Goal: Transaction & Acquisition: Purchase product/service

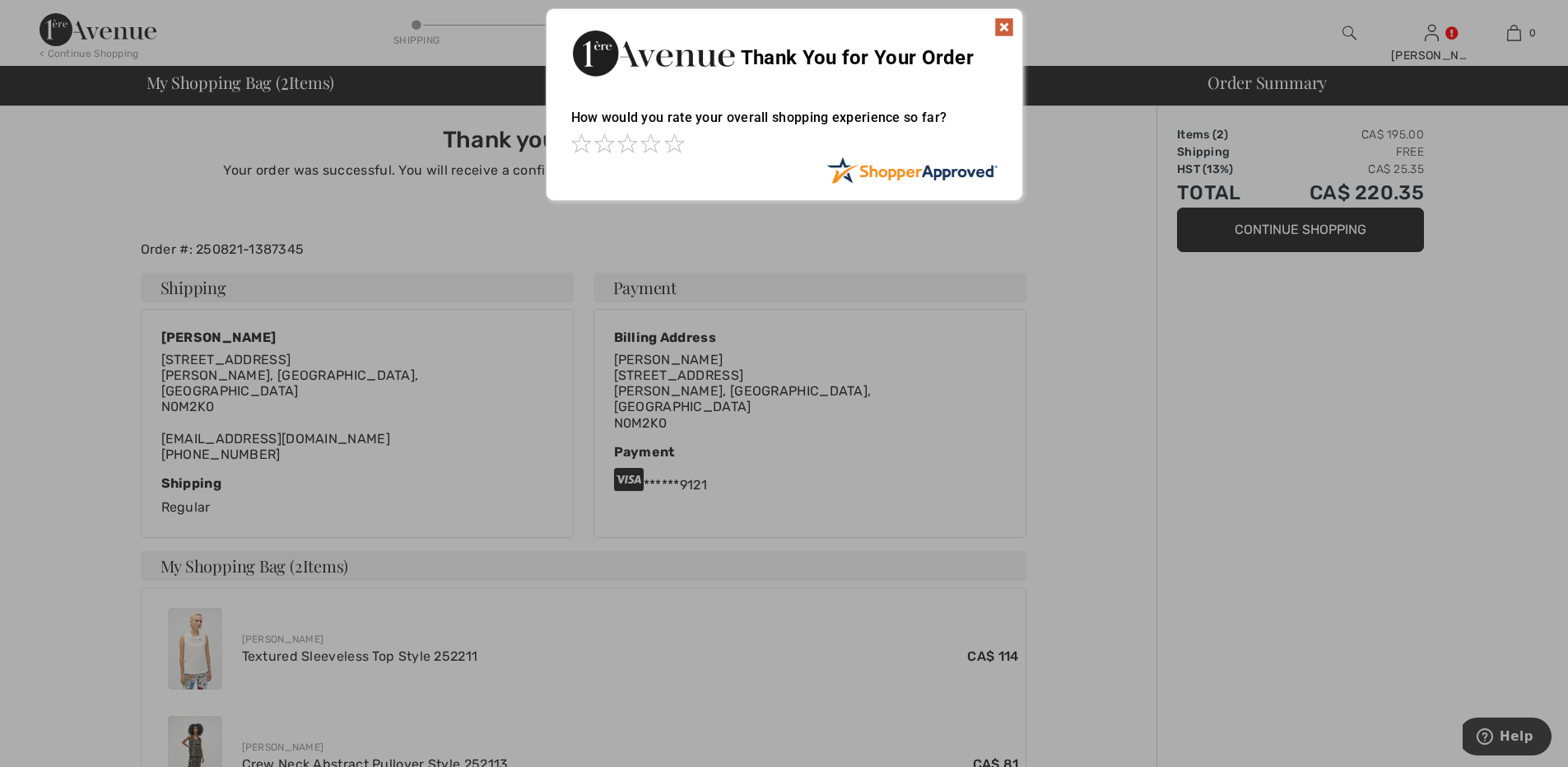
click at [1009, 19] on img at bounding box center [1004, 26] width 20 height 20
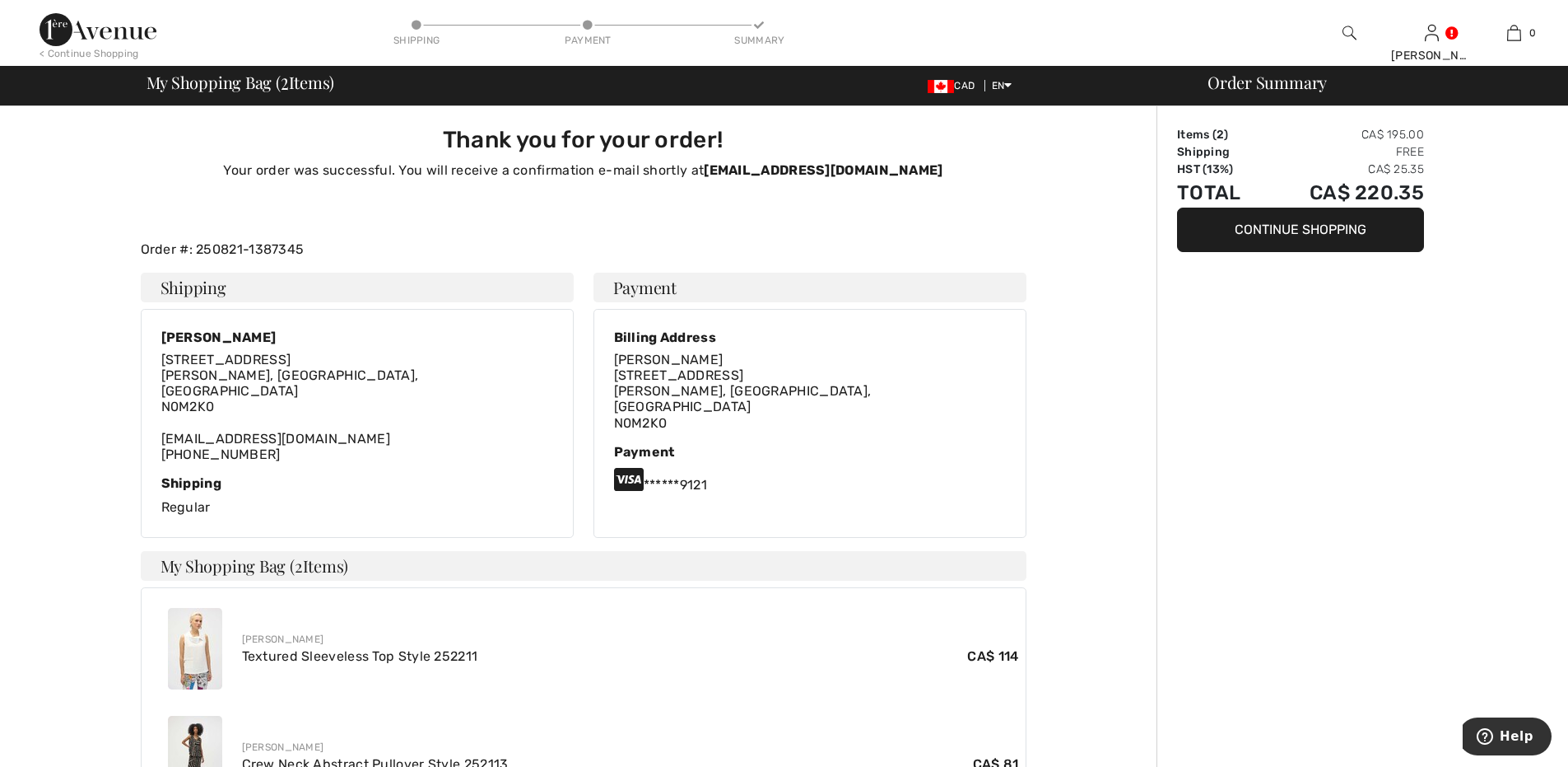
click at [108, 34] on img at bounding box center [97, 29] width 117 height 33
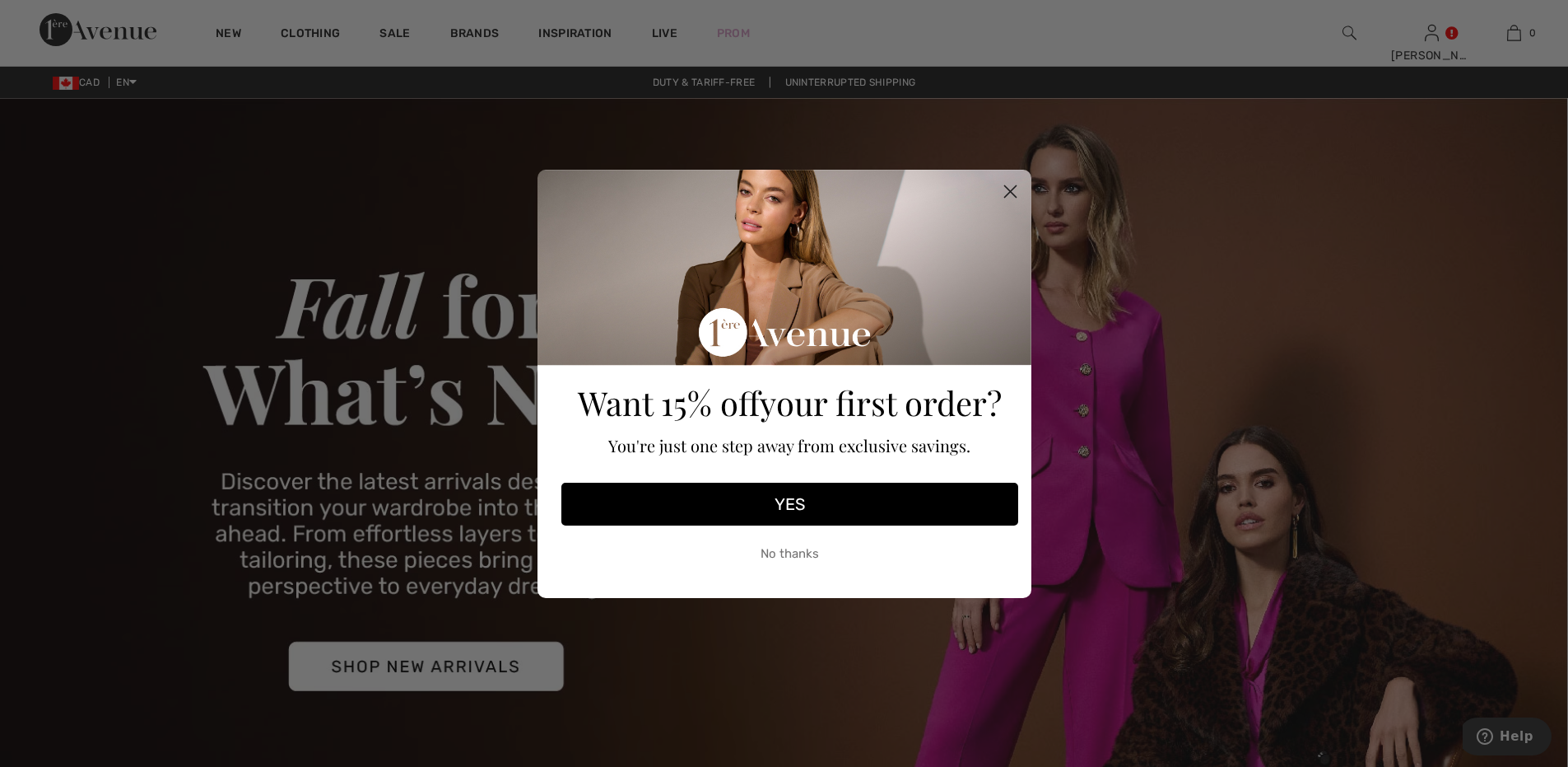
click at [1004, 182] on circle "Close dialog" at bounding box center [1009, 190] width 27 height 27
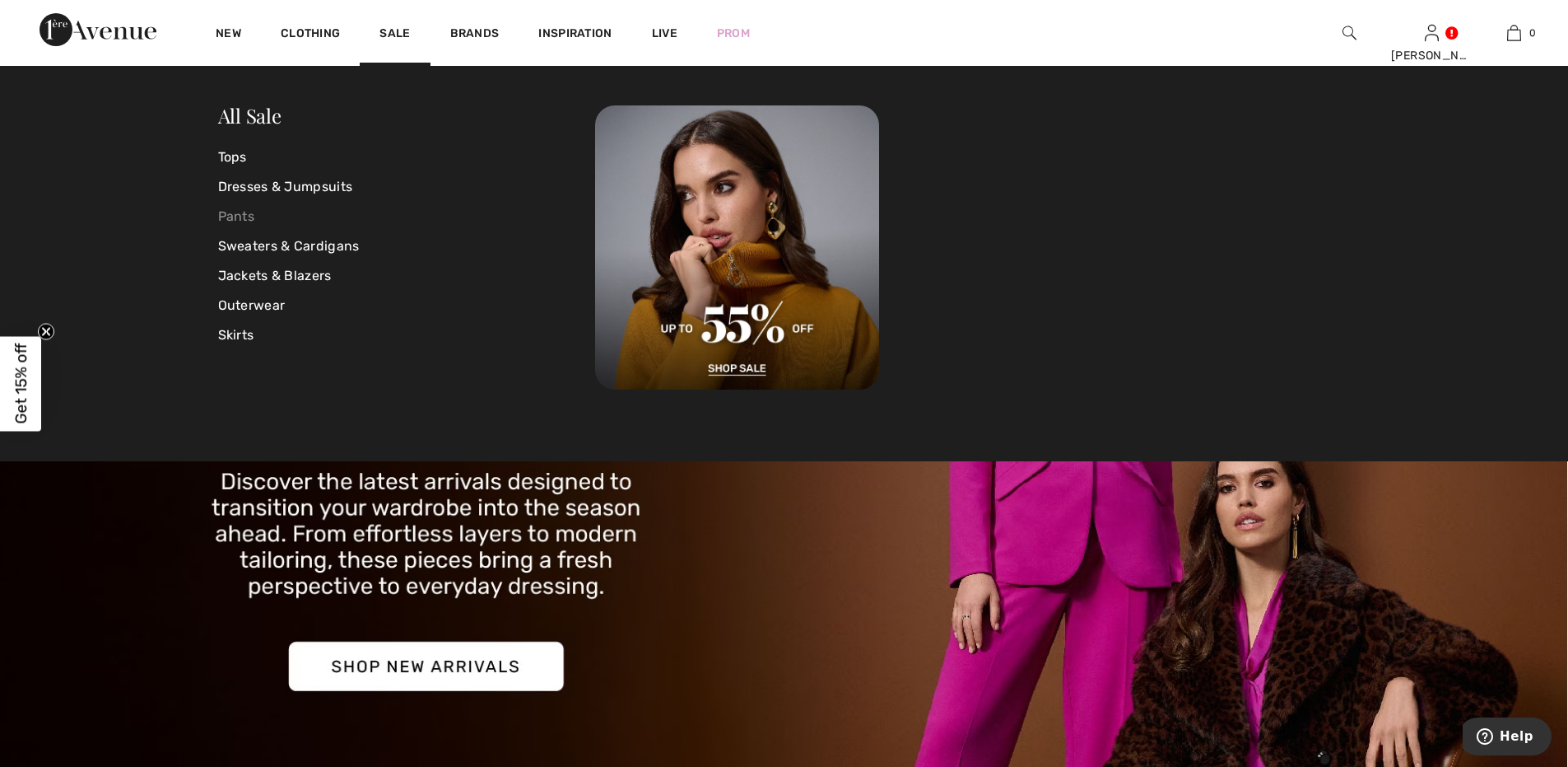
click at [225, 210] on link "Pants" at bounding box center [407, 217] width 378 height 30
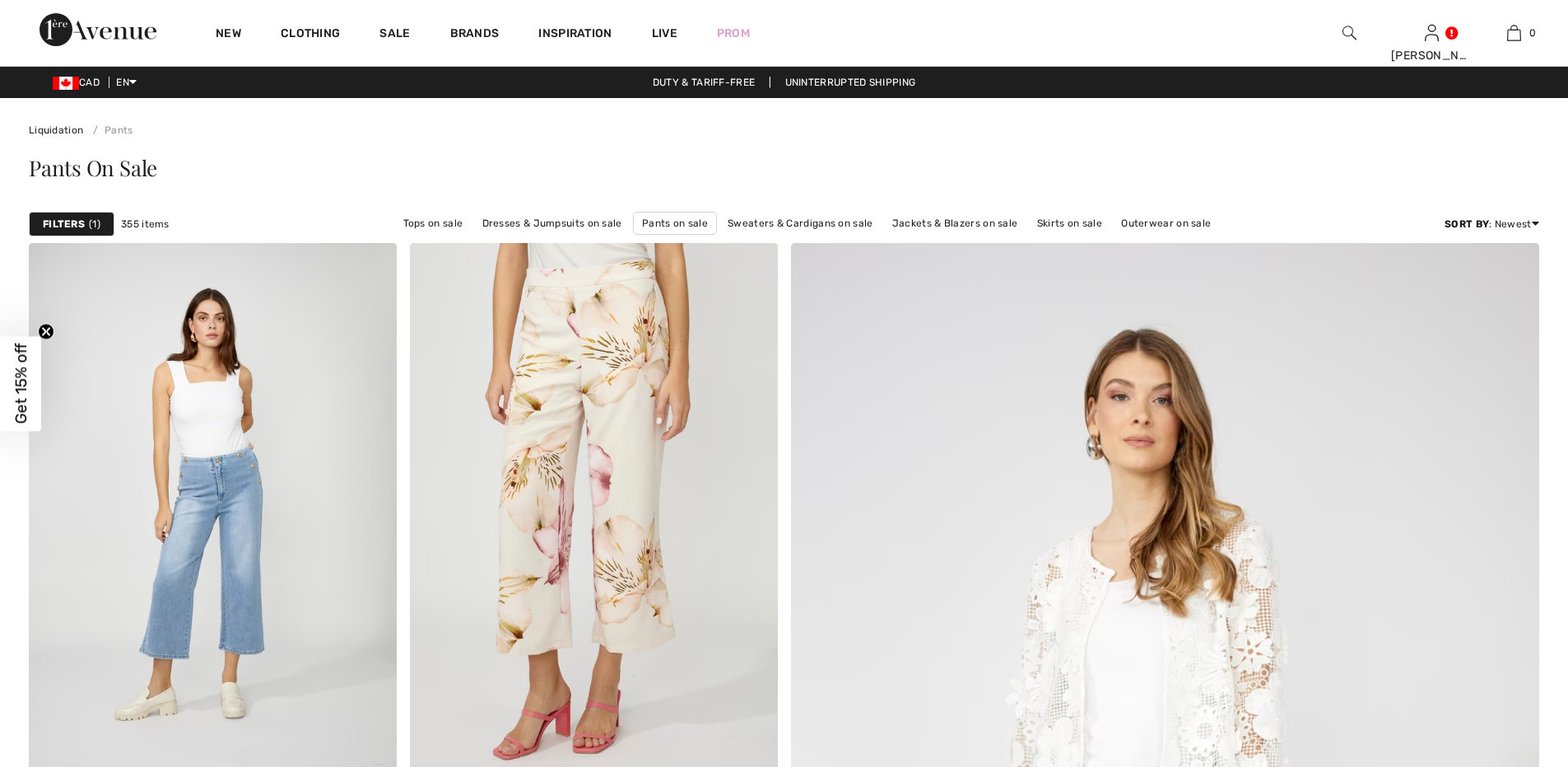
click at [85, 219] on div "Filters 1" at bounding box center [72, 224] width 86 height 24
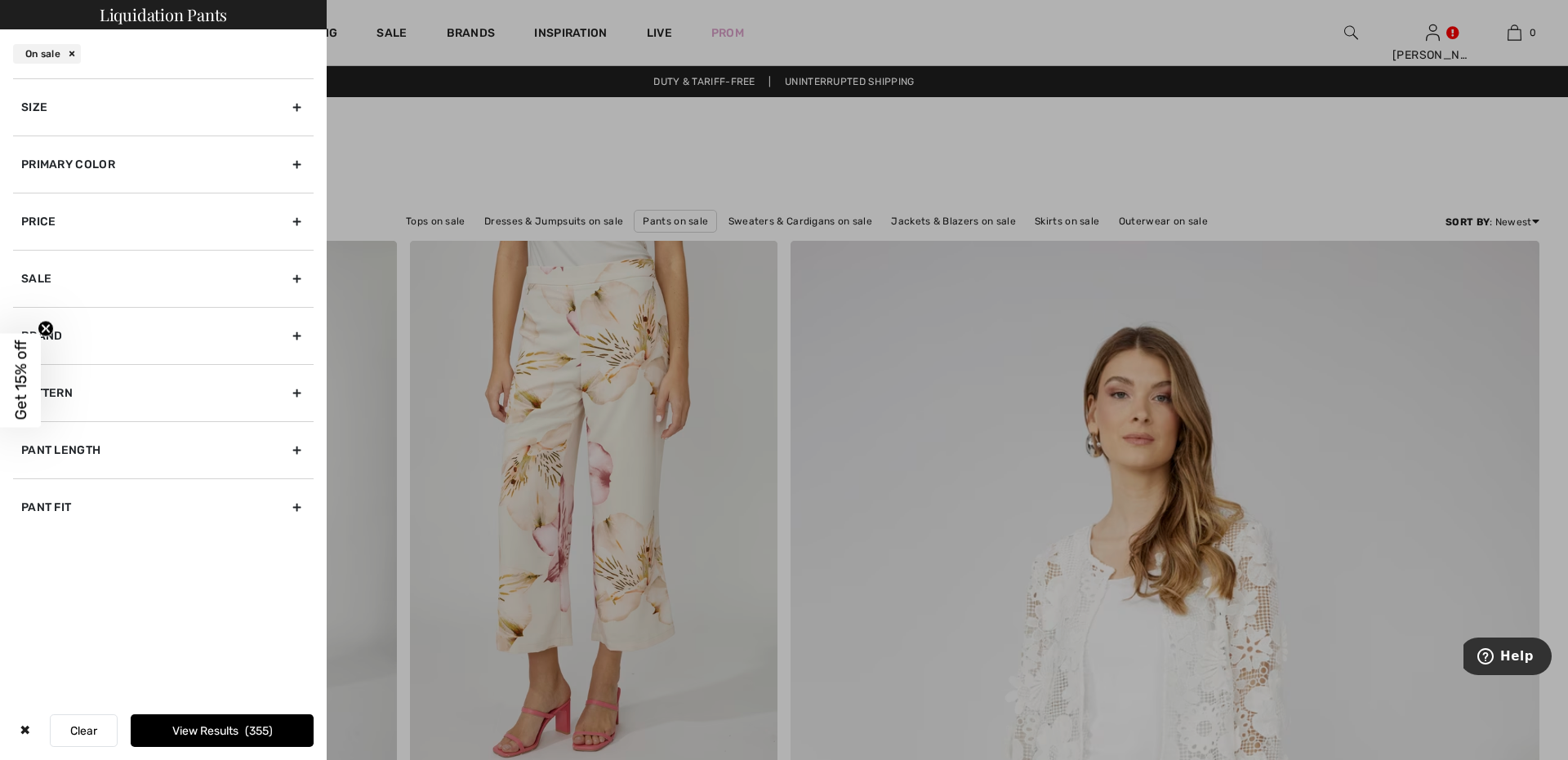
click at [294, 158] on div "Primary Color" at bounding box center [163, 164] width 300 height 57
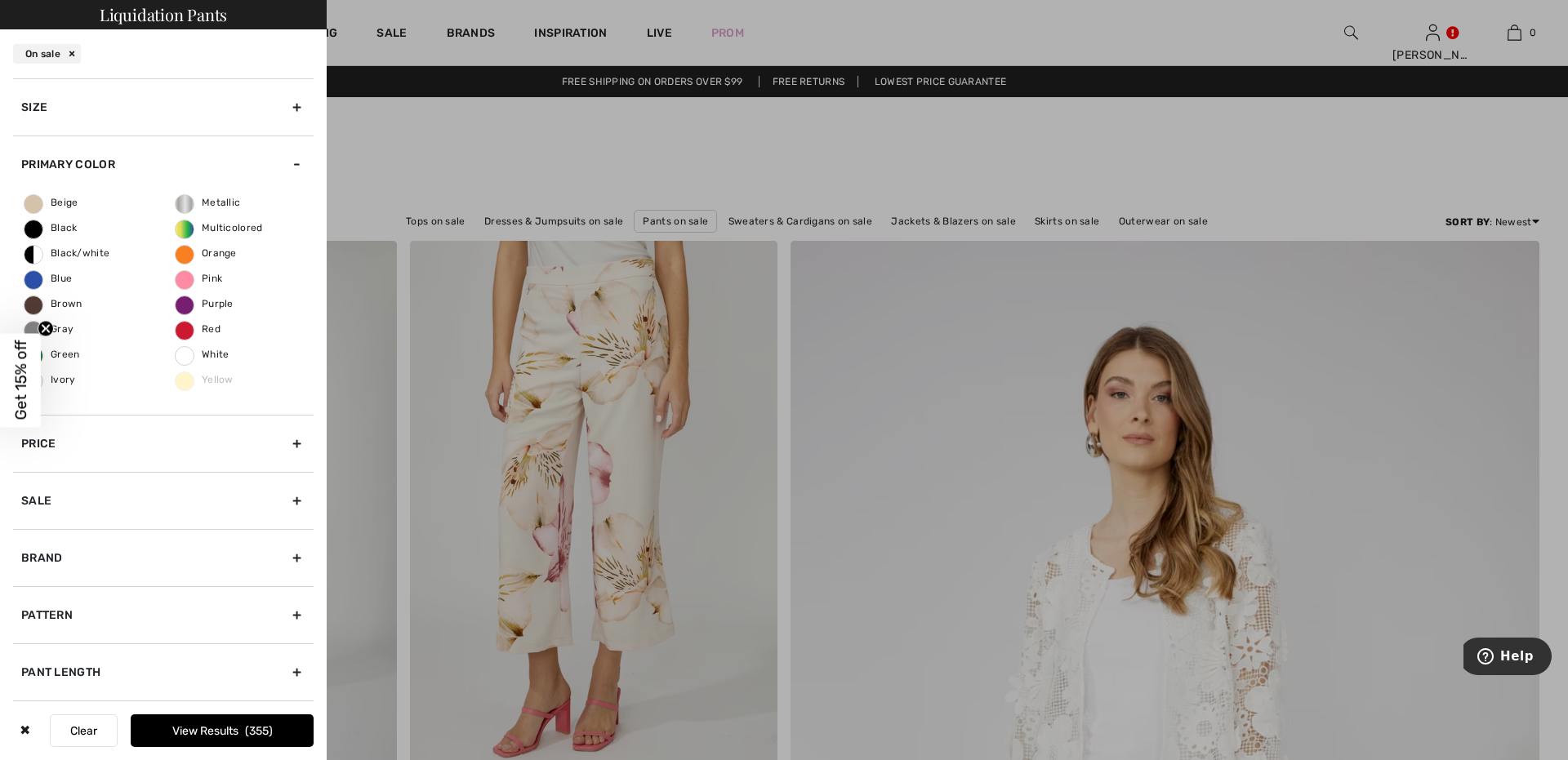
click at [48, 326] on icon "Close teaser" at bounding box center [45, 327] width 6 height 6
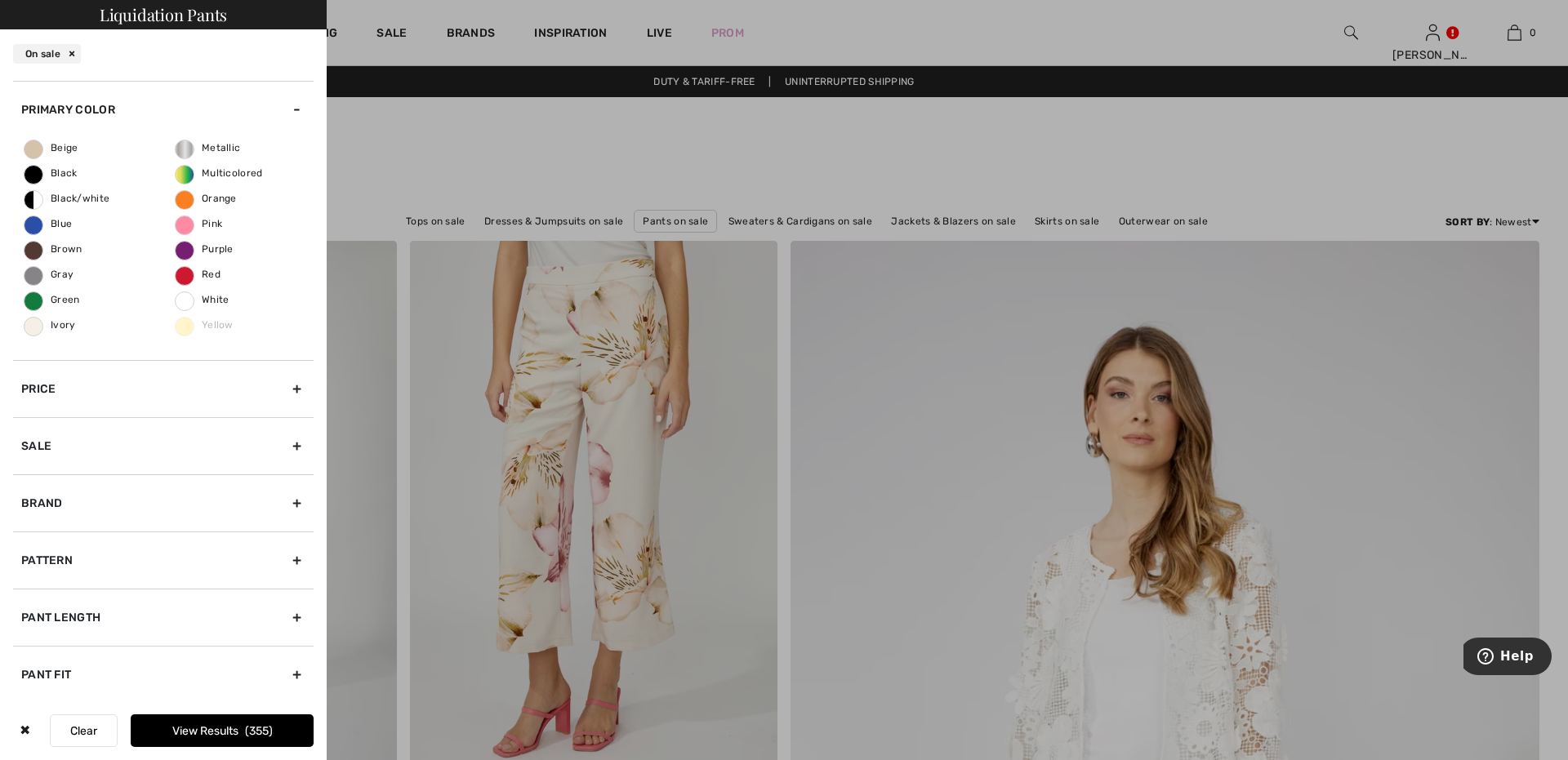
scroll to position [57, 0]
click at [278, 500] on div "Brand" at bounding box center [163, 501] width 300 height 57
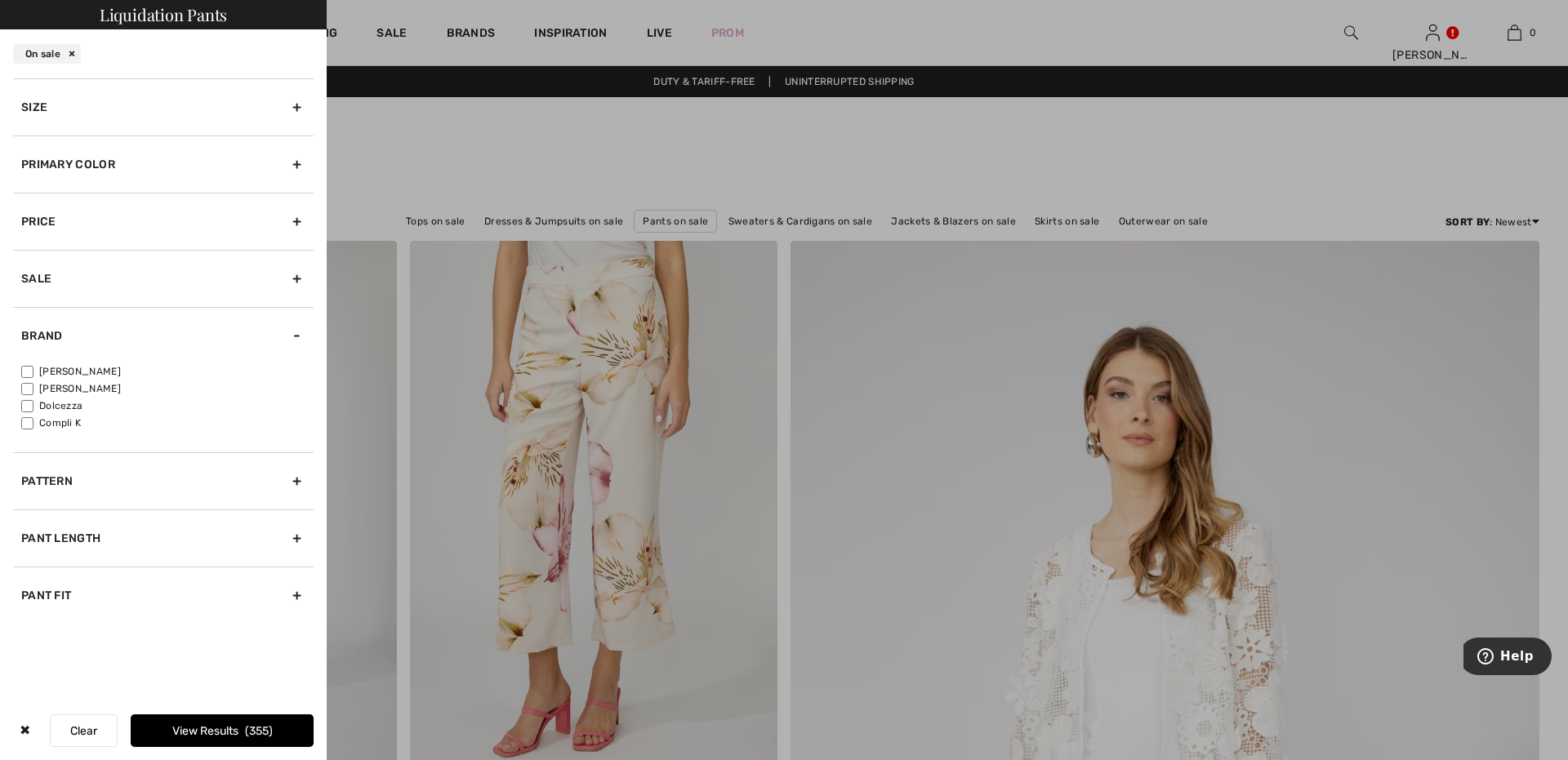
scroll to position [0, 0]
click at [34, 370] on label "[PERSON_NAME]" at bounding box center [167, 372] width 292 height 15
click at [33, 370] on input"] "[PERSON_NAME]" at bounding box center [27, 371] width 12 height 12
checkbox input"] "true"
click at [294, 475] on div "Pattern" at bounding box center [163, 481] width 300 height 57
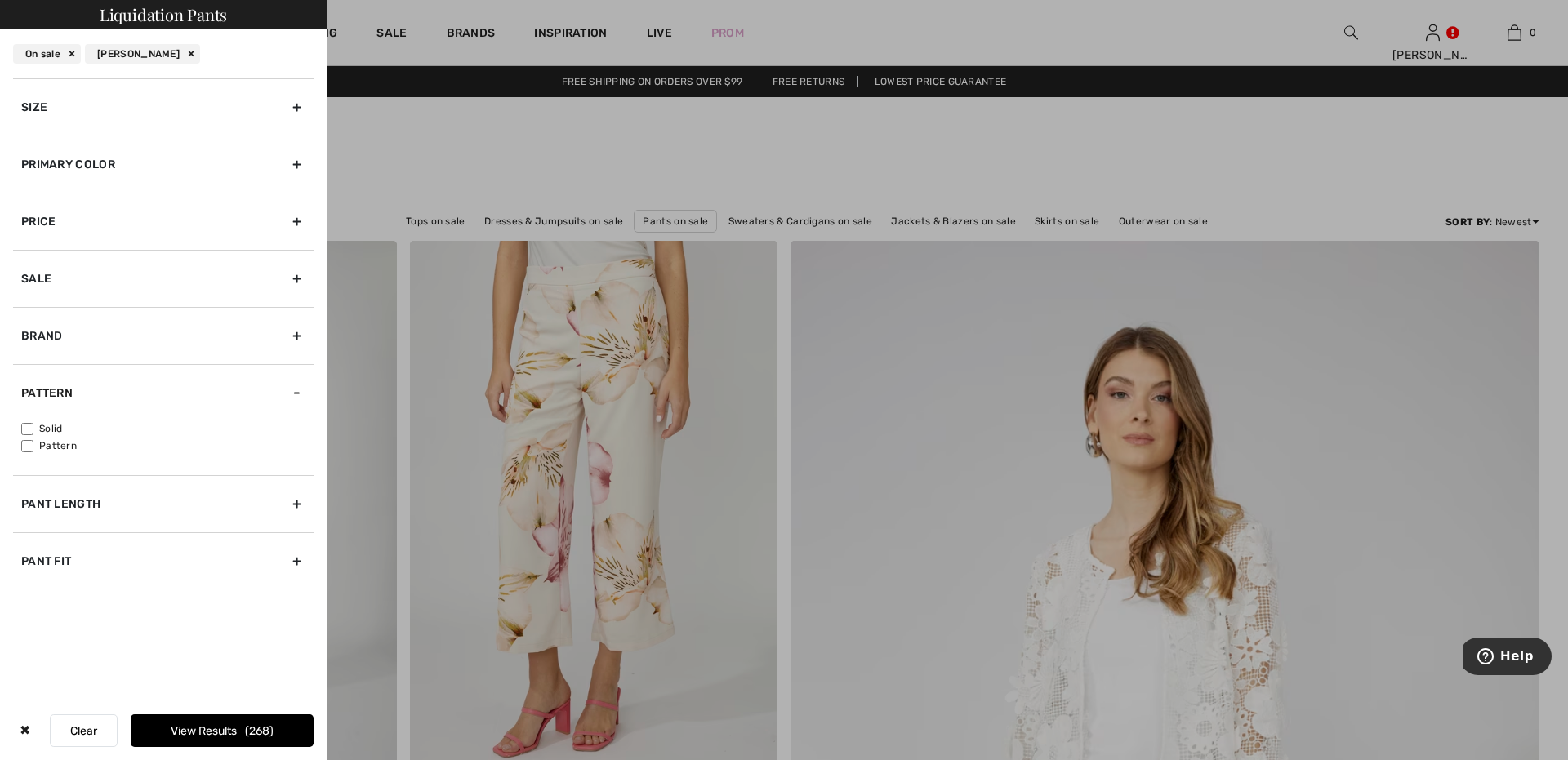
click at [26, 445] on input"] "Pattern" at bounding box center [27, 446] width 12 height 12
checkbox input"] "true"
click at [191, 714] on button "View Results 103" at bounding box center [222, 729] width 183 height 32
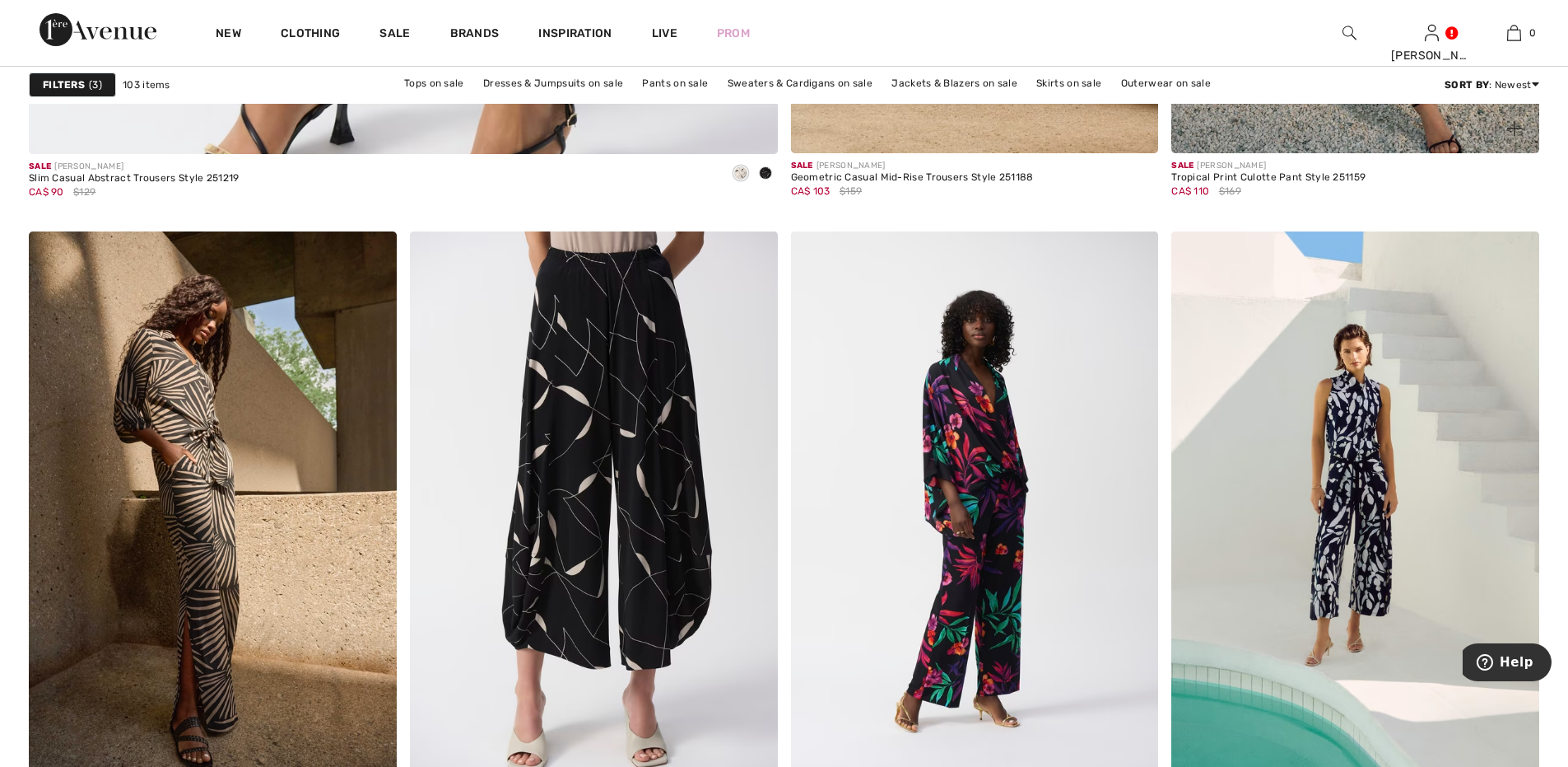
scroll to position [6177, 0]
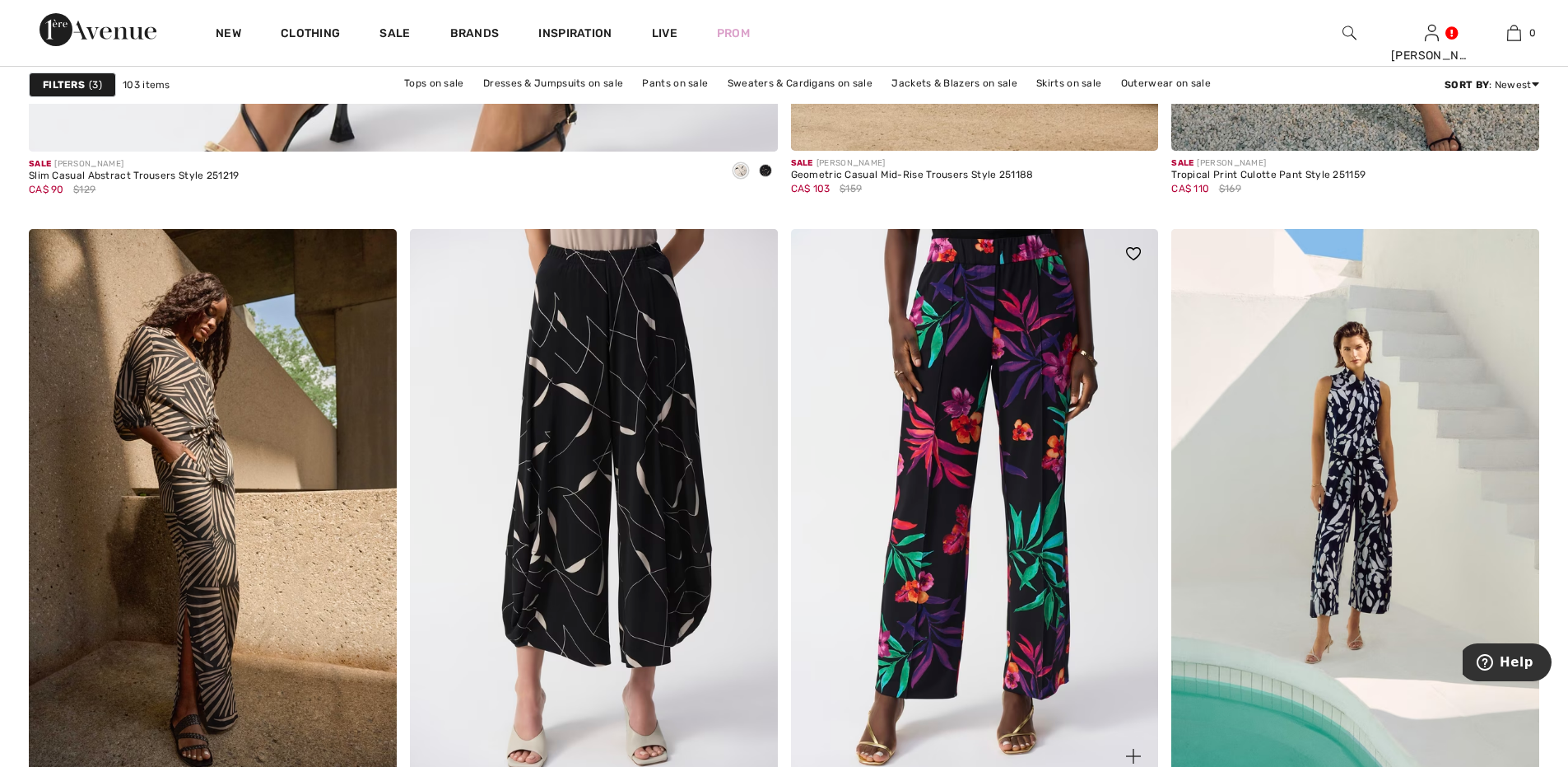
click at [947, 510] on img at bounding box center [975, 505] width 368 height 552
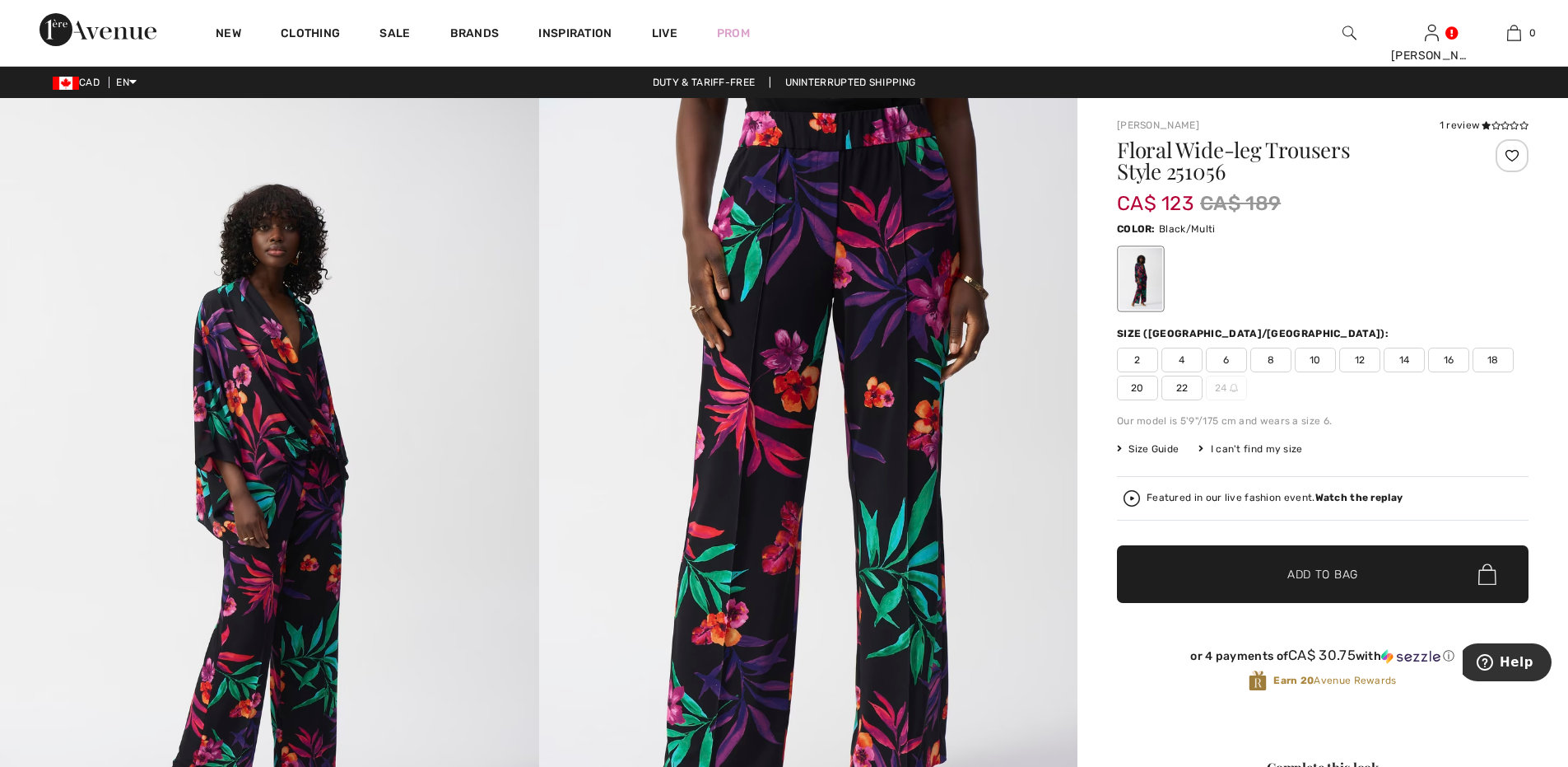
click at [1357, 358] on span "12" at bounding box center [1360, 360] width 41 height 24
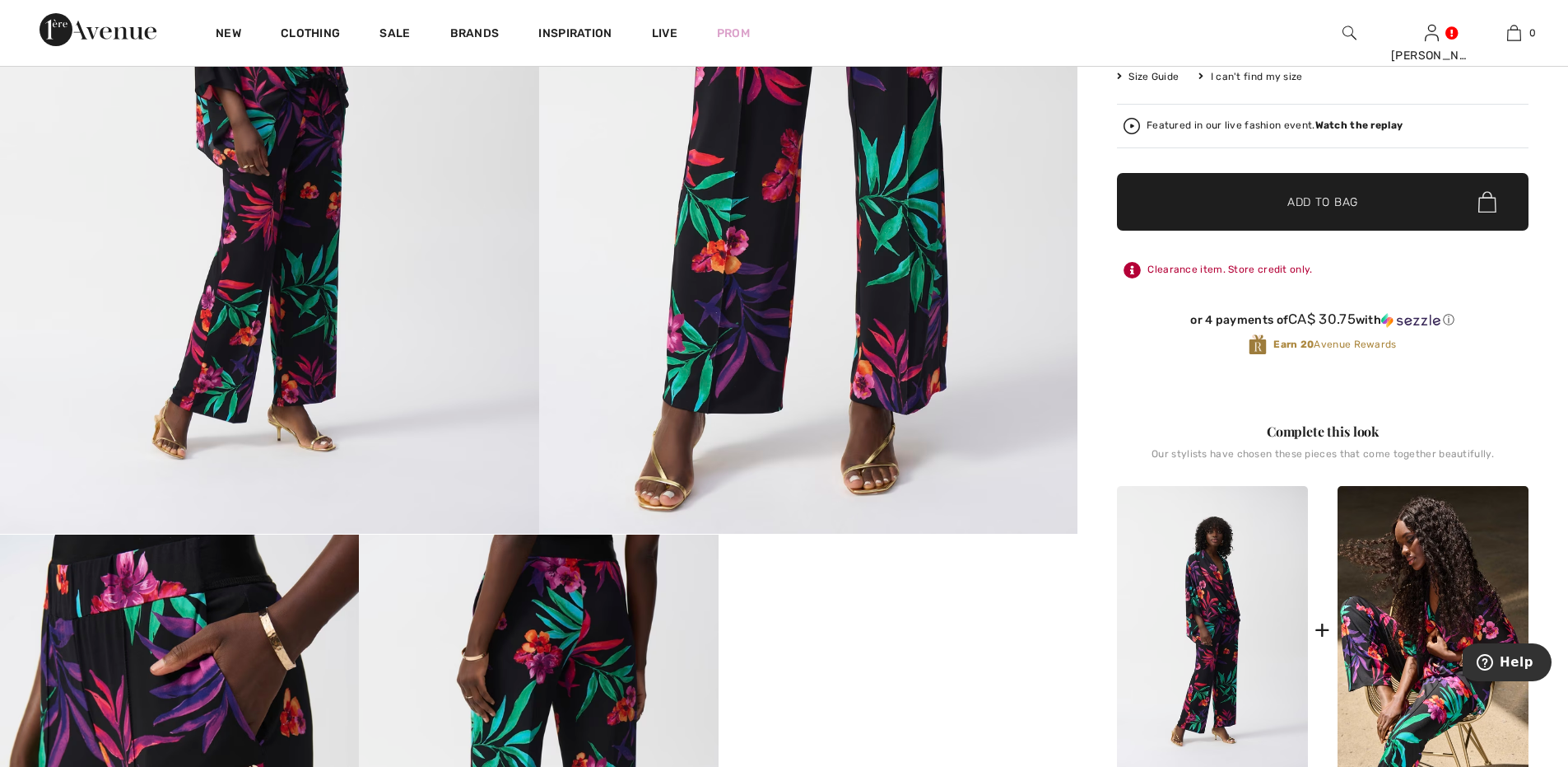
scroll to position [356, 0]
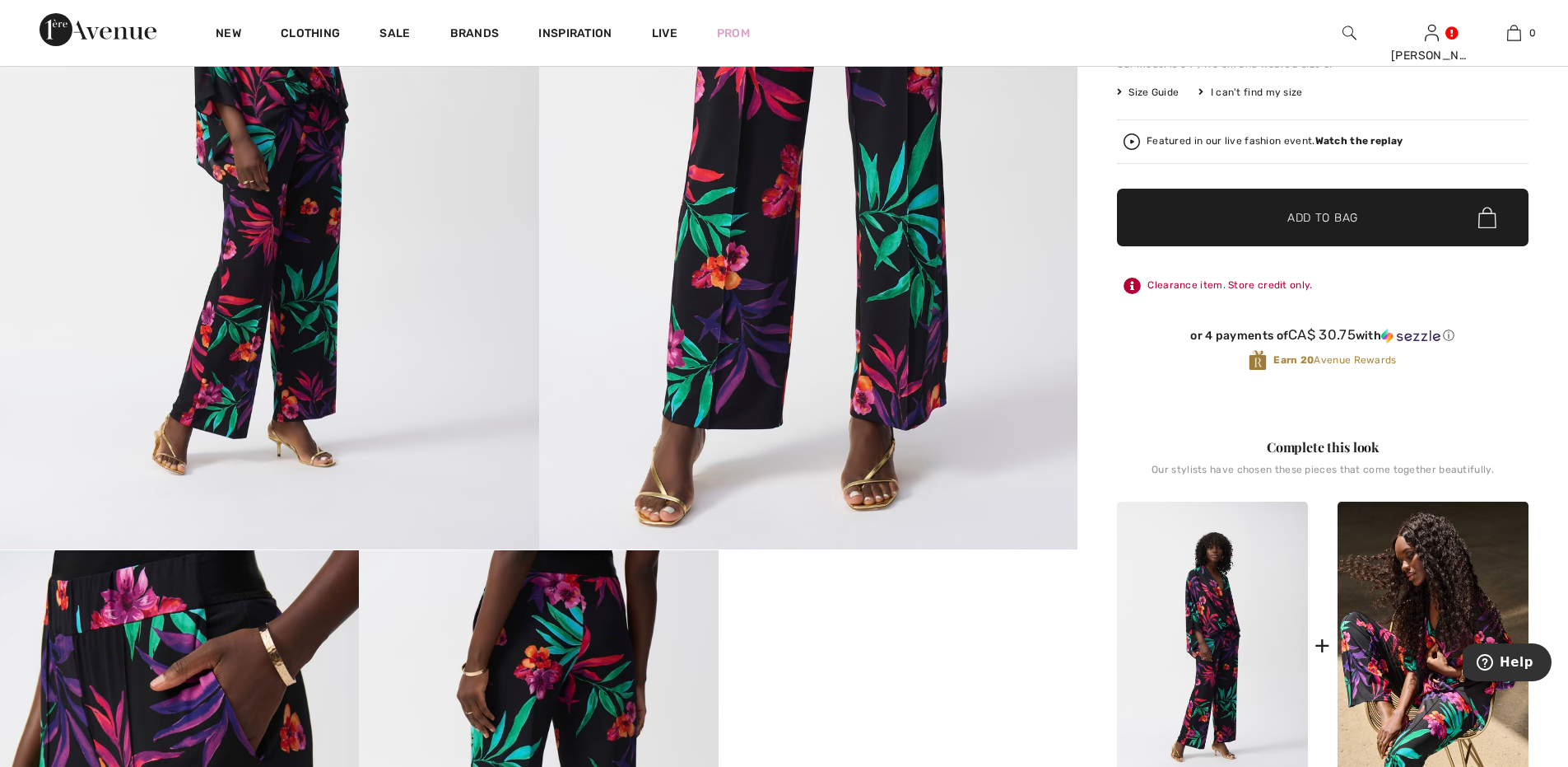
click at [1322, 224] on span "Add to Bag" at bounding box center [1323, 218] width 71 height 17
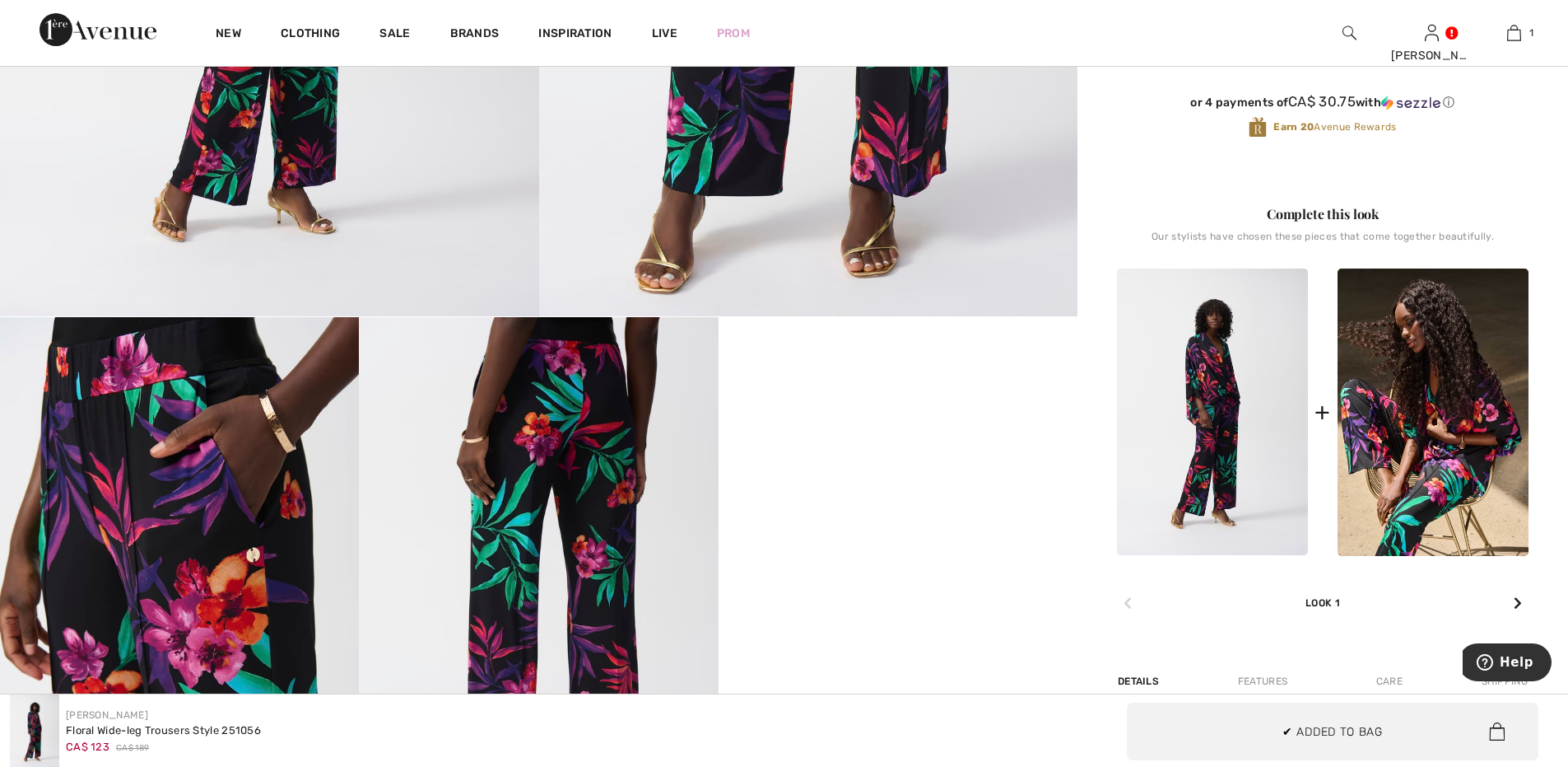
scroll to position [603, 0]
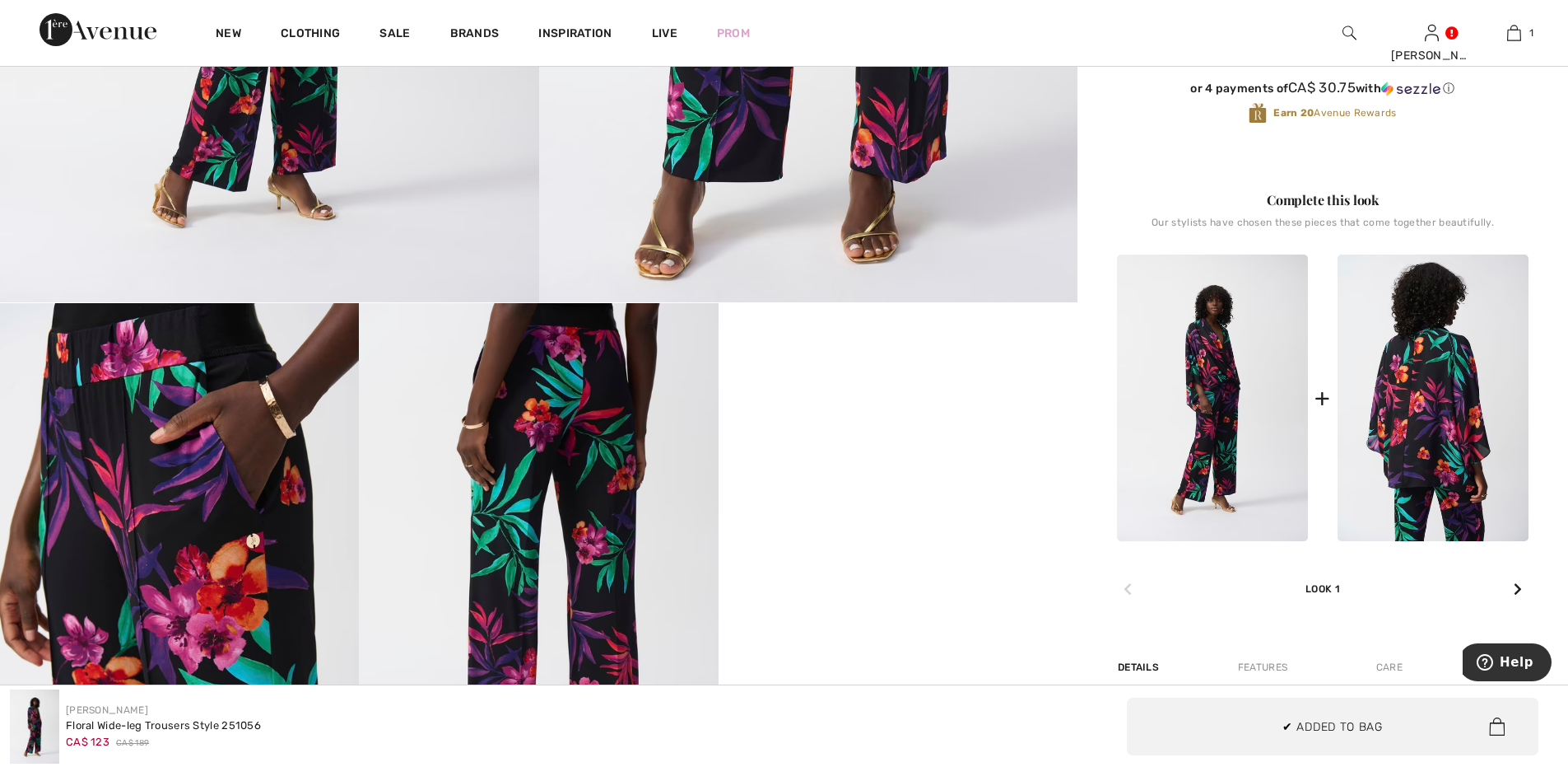
click at [1436, 424] on img at bounding box center [1433, 398] width 191 height 287
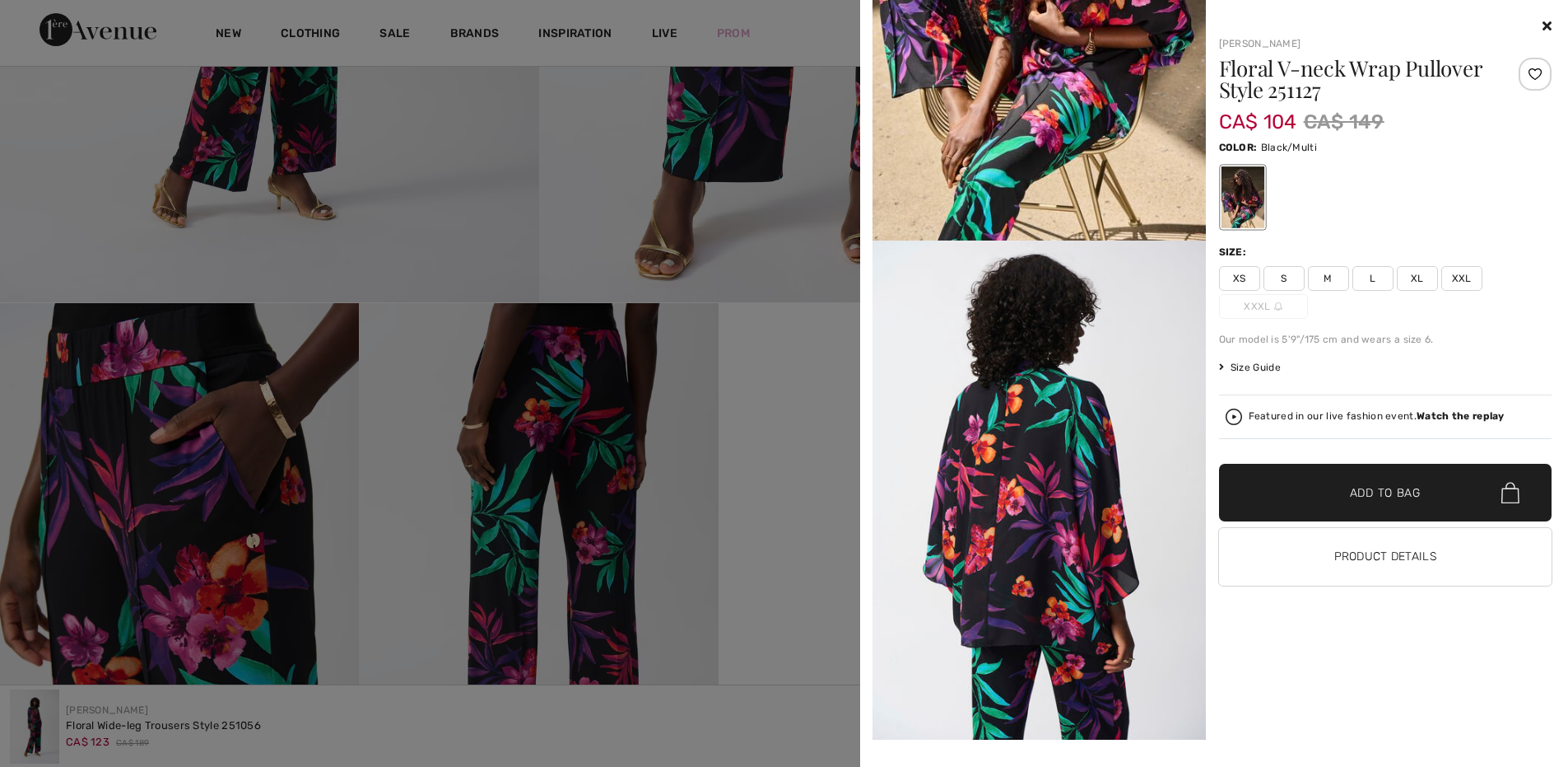
scroll to position [274, 0]
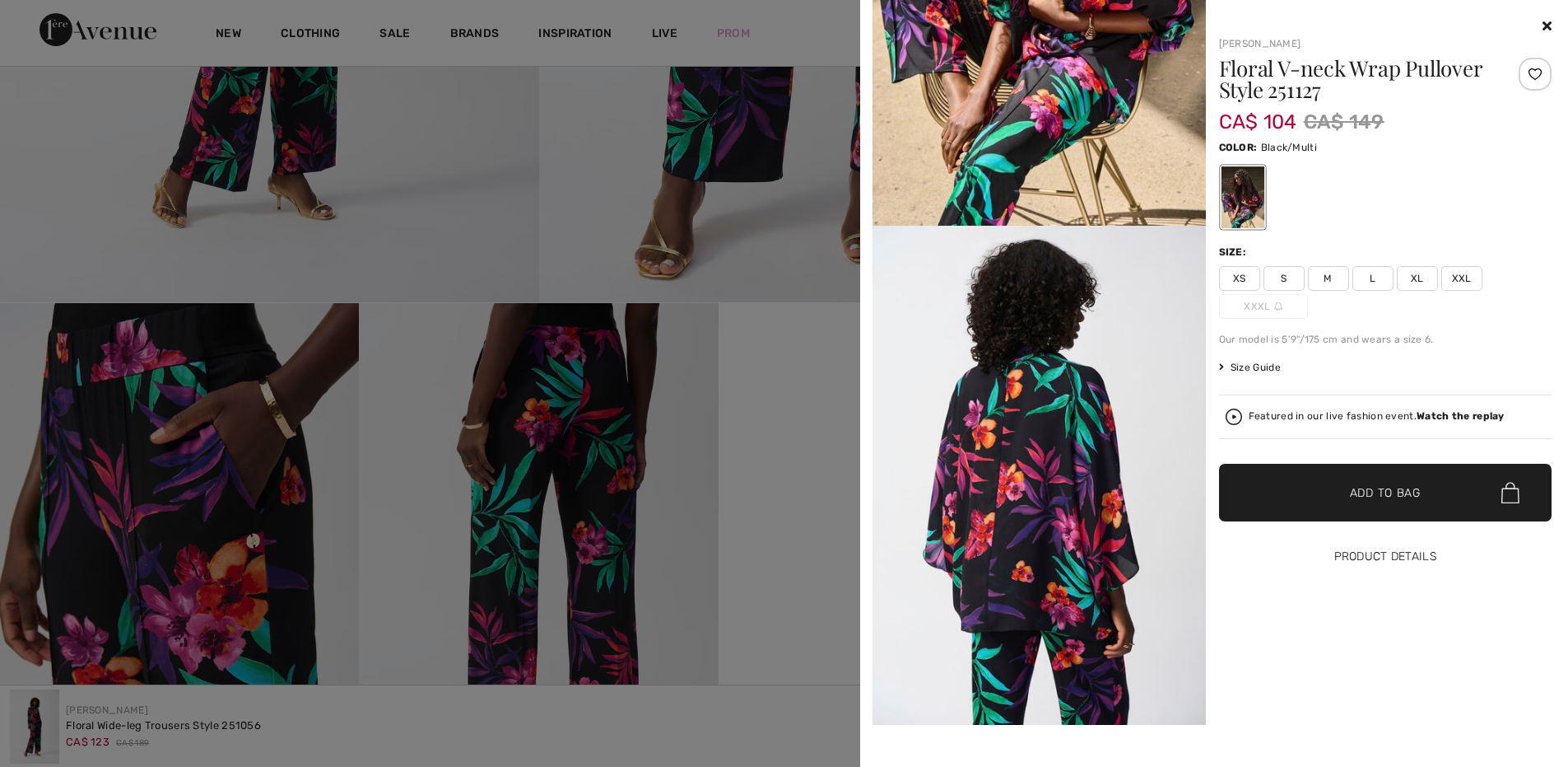
click at [1382, 563] on button "Product Details" at bounding box center [1386, 557] width 334 height 58
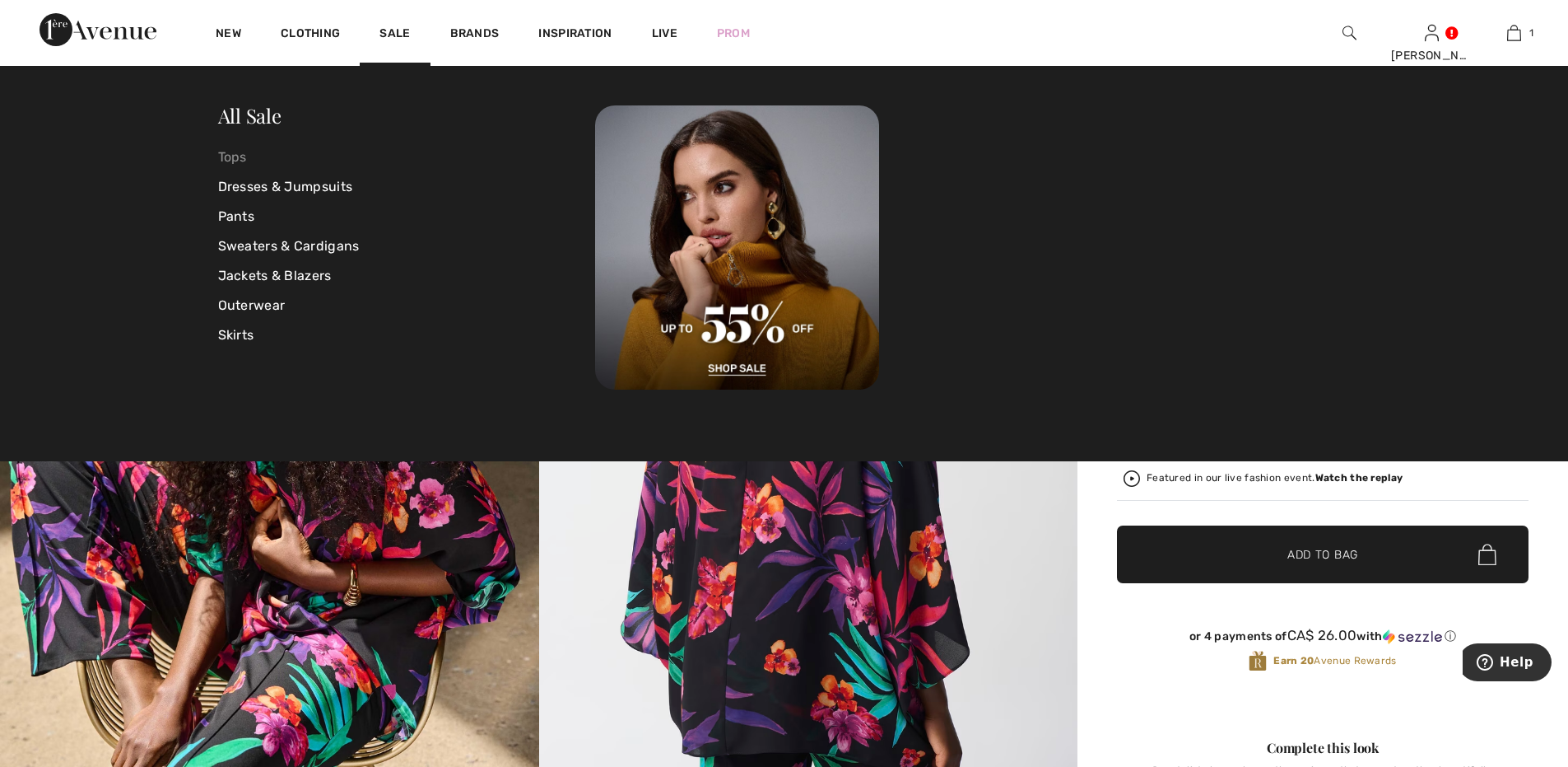
click at [232, 150] on link "Tops" at bounding box center [407, 157] width 378 height 30
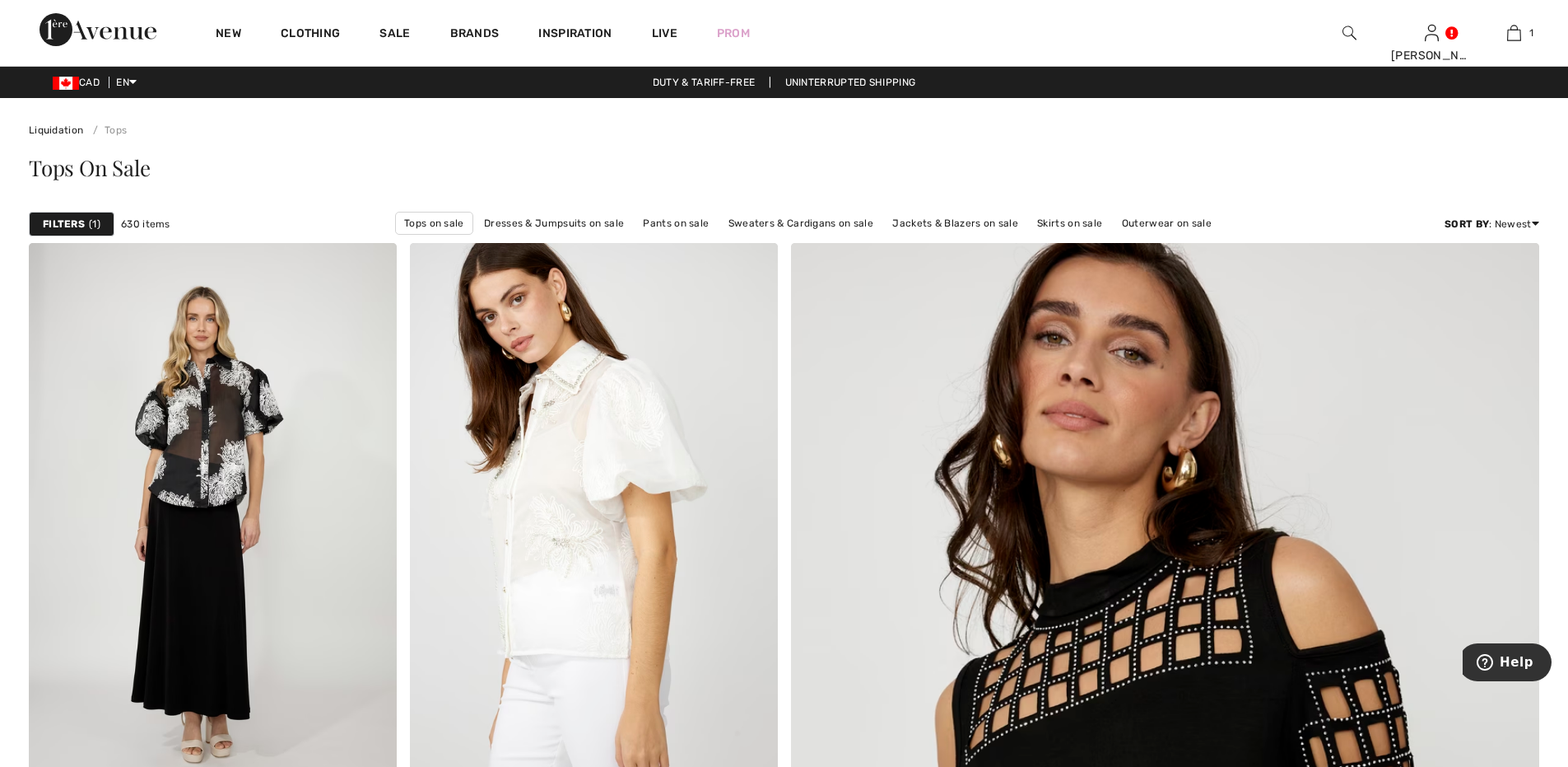
click at [61, 222] on strong "Filters" at bounding box center [64, 224] width 42 height 15
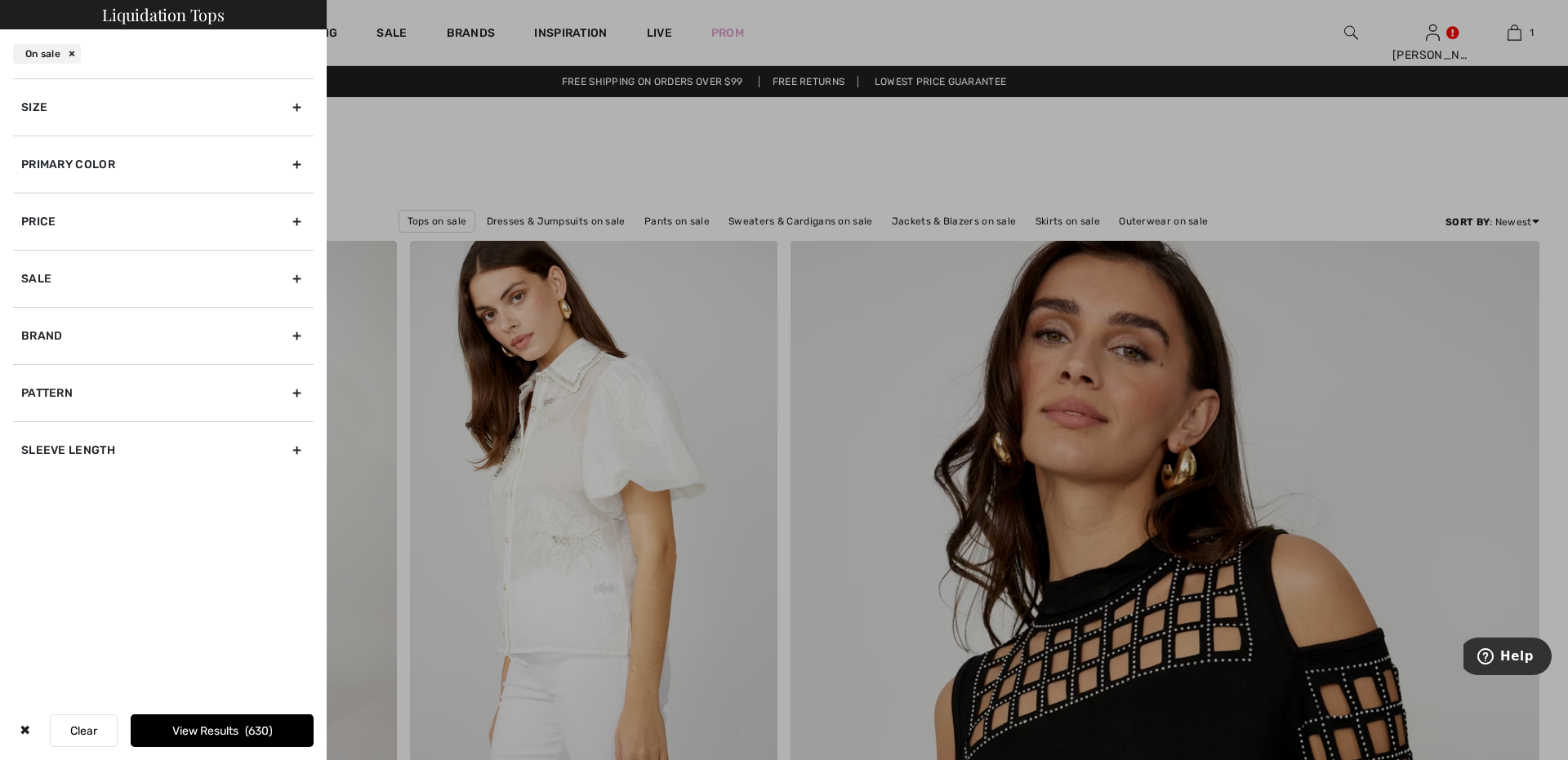
click at [294, 386] on div "Pattern" at bounding box center [163, 393] width 300 height 57
click at [23, 444] on input"] "Pattern" at bounding box center [27, 446] width 12 height 12
checkbox input"] "true"
click at [291, 332] on div "Brand" at bounding box center [163, 336] width 300 height 57
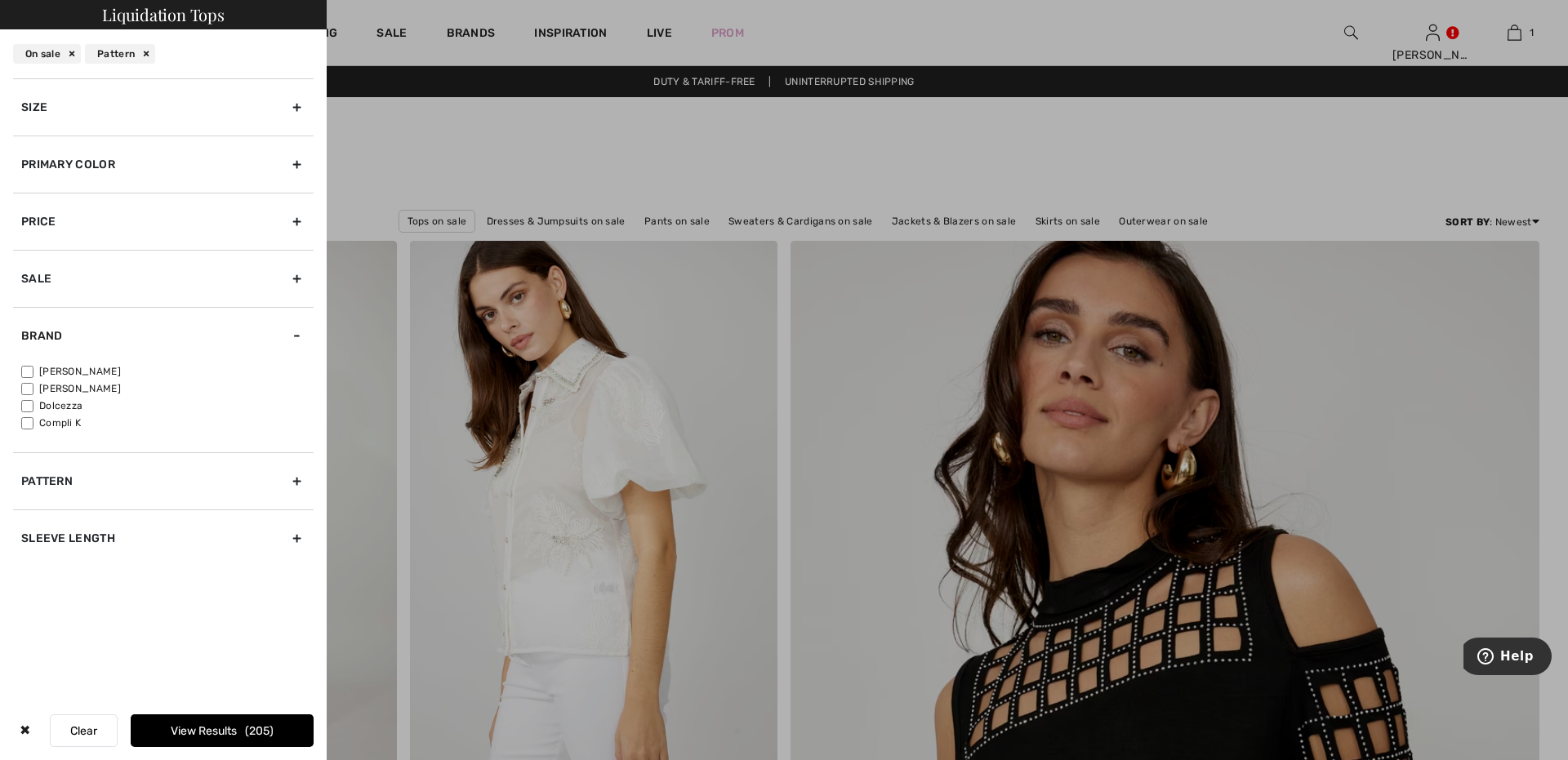
click at [28, 373] on input"] "[PERSON_NAME]" at bounding box center [27, 371] width 12 height 12
checkbox input"] "true"
click at [297, 159] on div "Primary Color" at bounding box center [163, 164] width 300 height 57
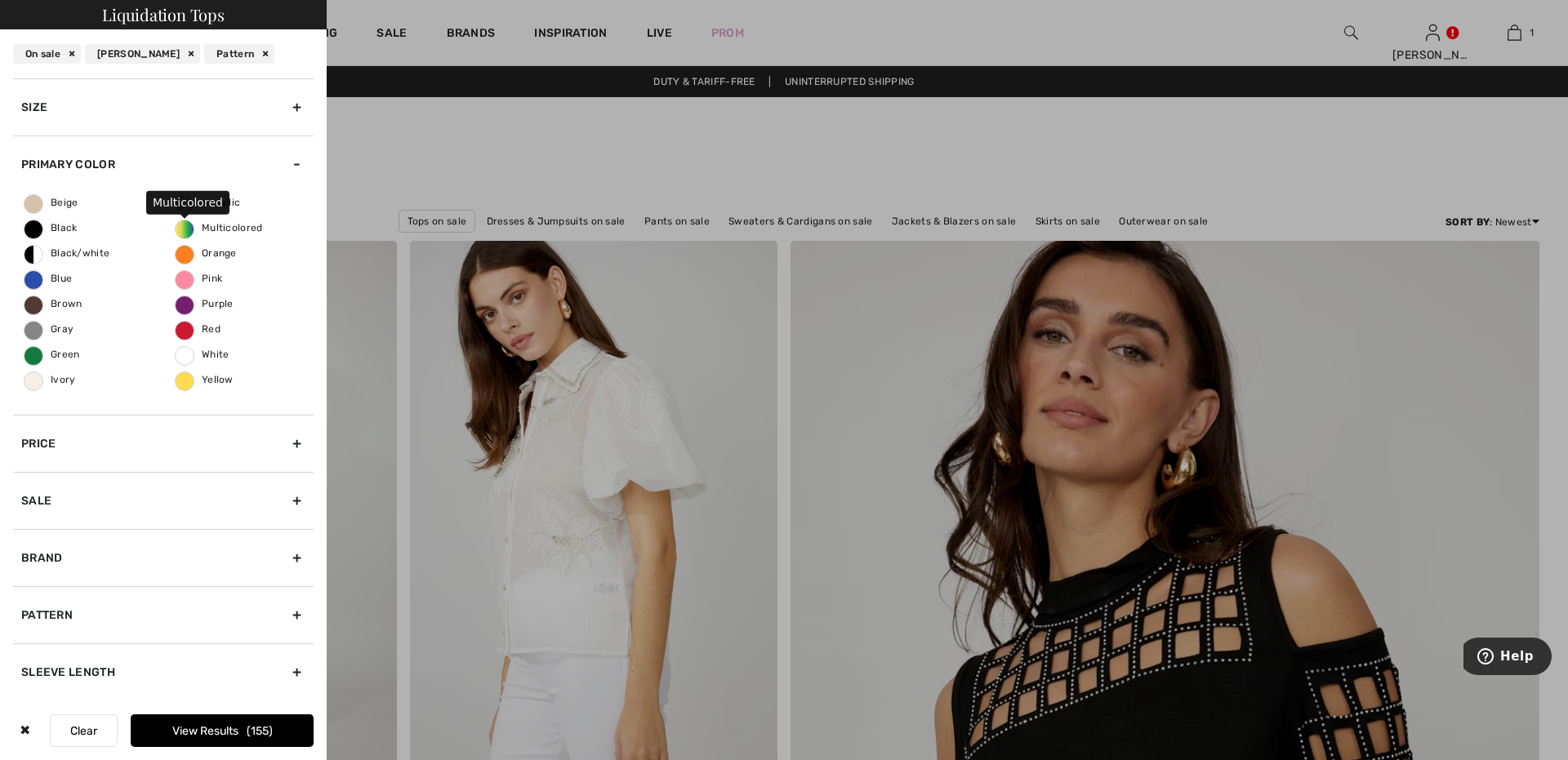
click at [180, 227] on span "Multicolored" at bounding box center [219, 228] width 87 height 11
click at [0, 0] on input "Multicolored" at bounding box center [0, 0] width 0 height 0
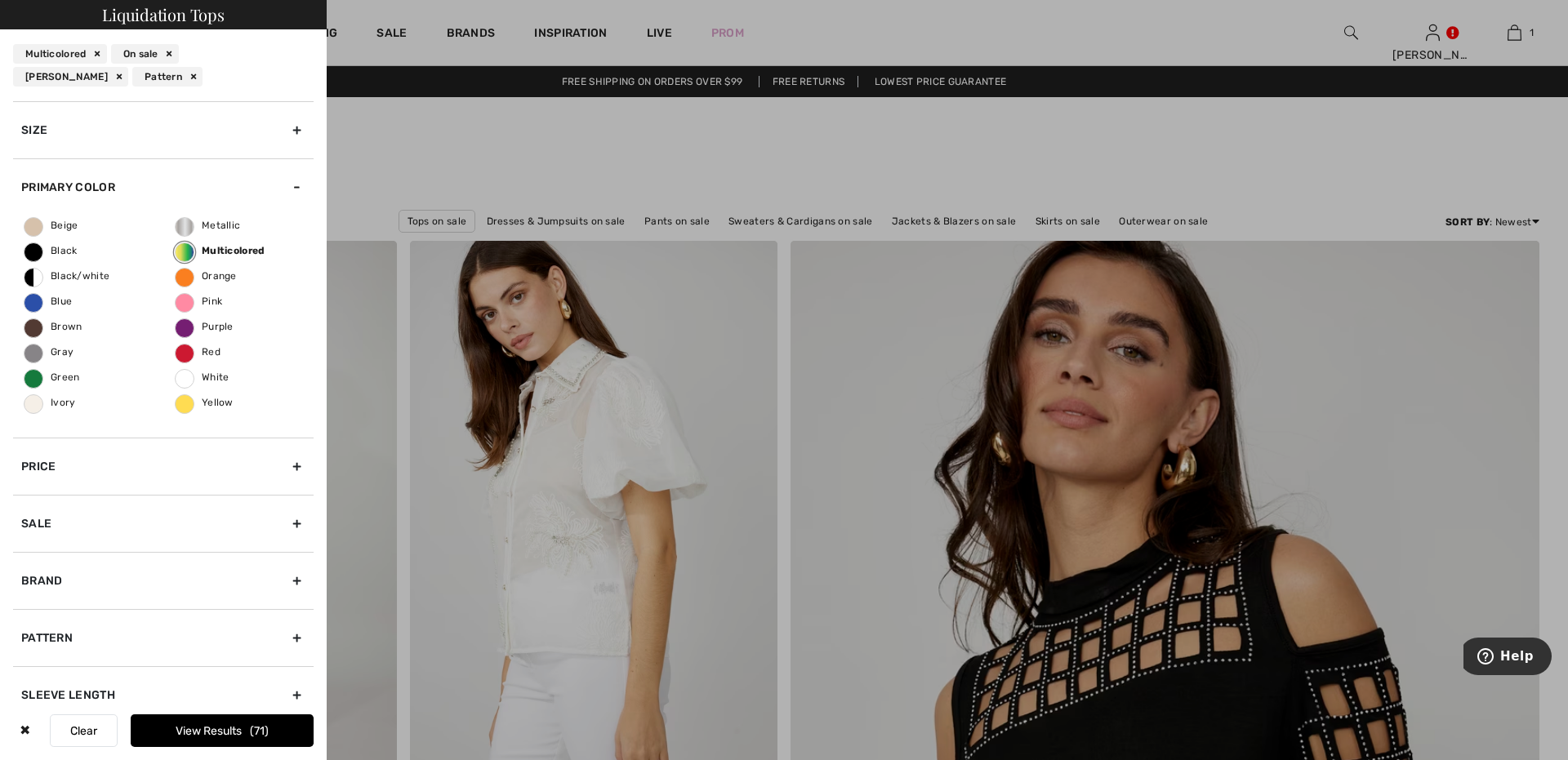
scroll to position [22, 0]
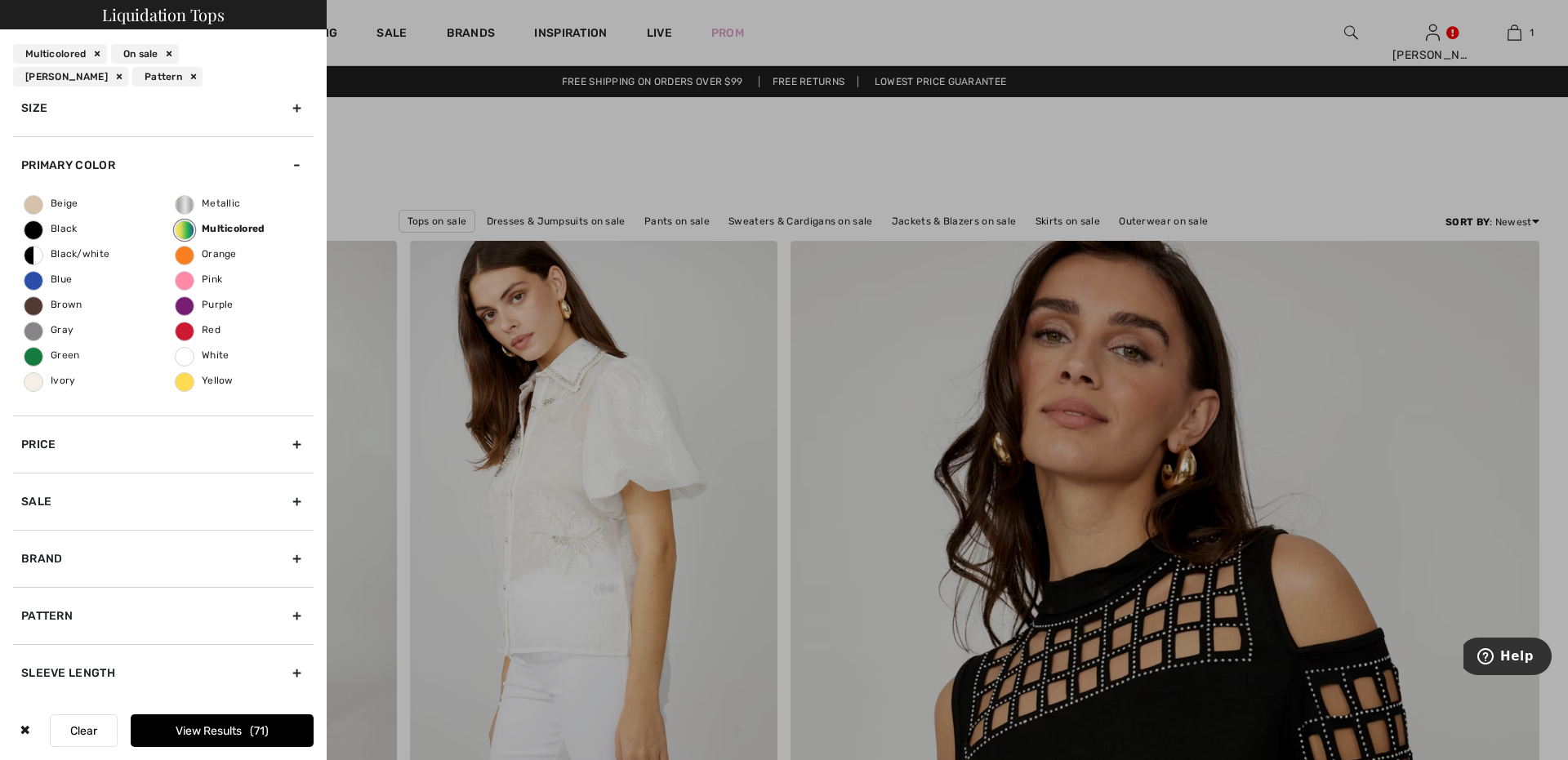
click at [283, 667] on div "Sleeve length" at bounding box center [163, 673] width 300 height 57
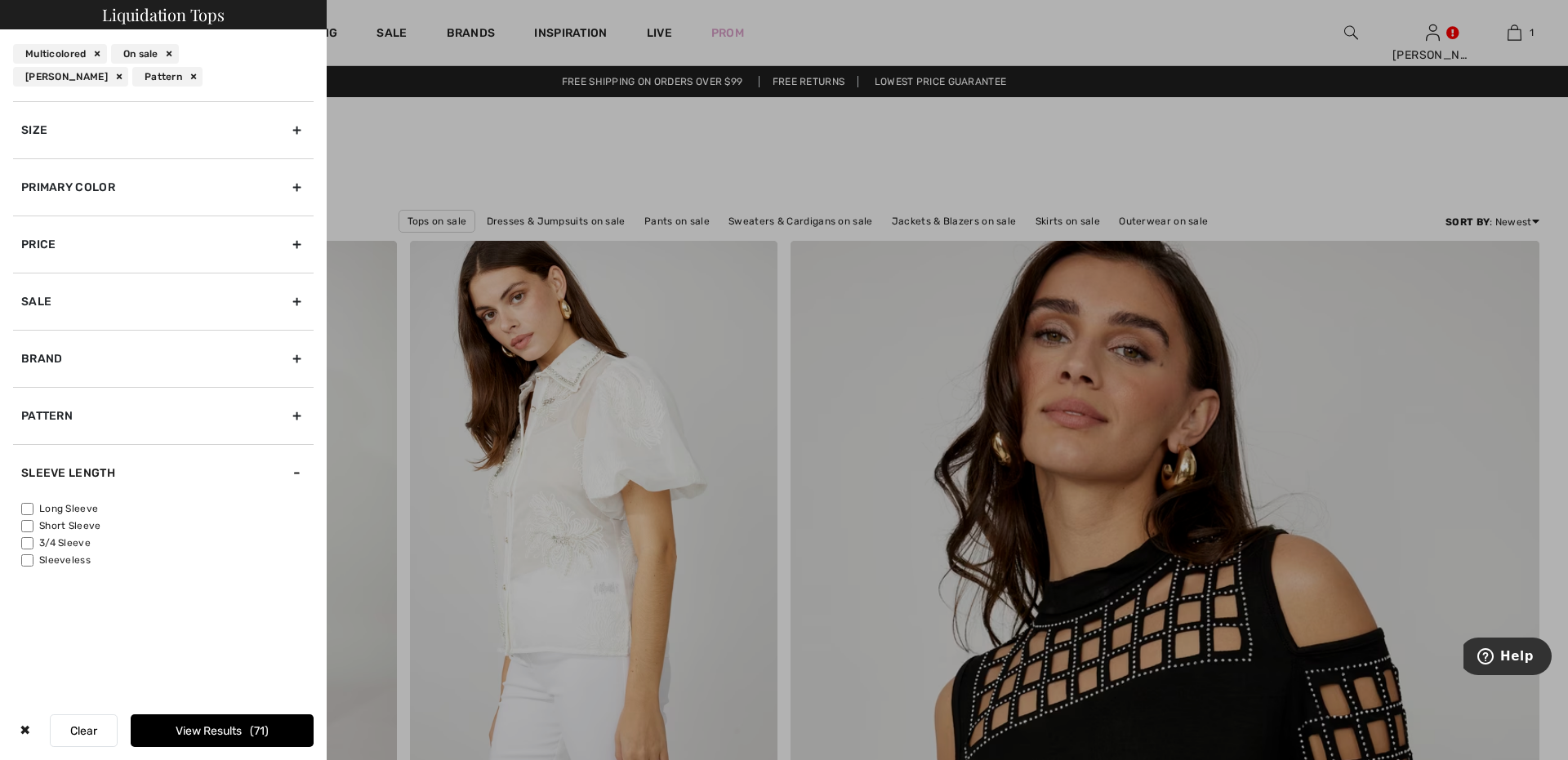
scroll to position [0, 0]
click at [25, 563] on input"] "Sleeveless" at bounding box center [27, 560] width 12 height 12
checkbox input"] "true"
click at [215, 728] on button "View Results 3" at bounding box center [222, 729] width 183 height 32
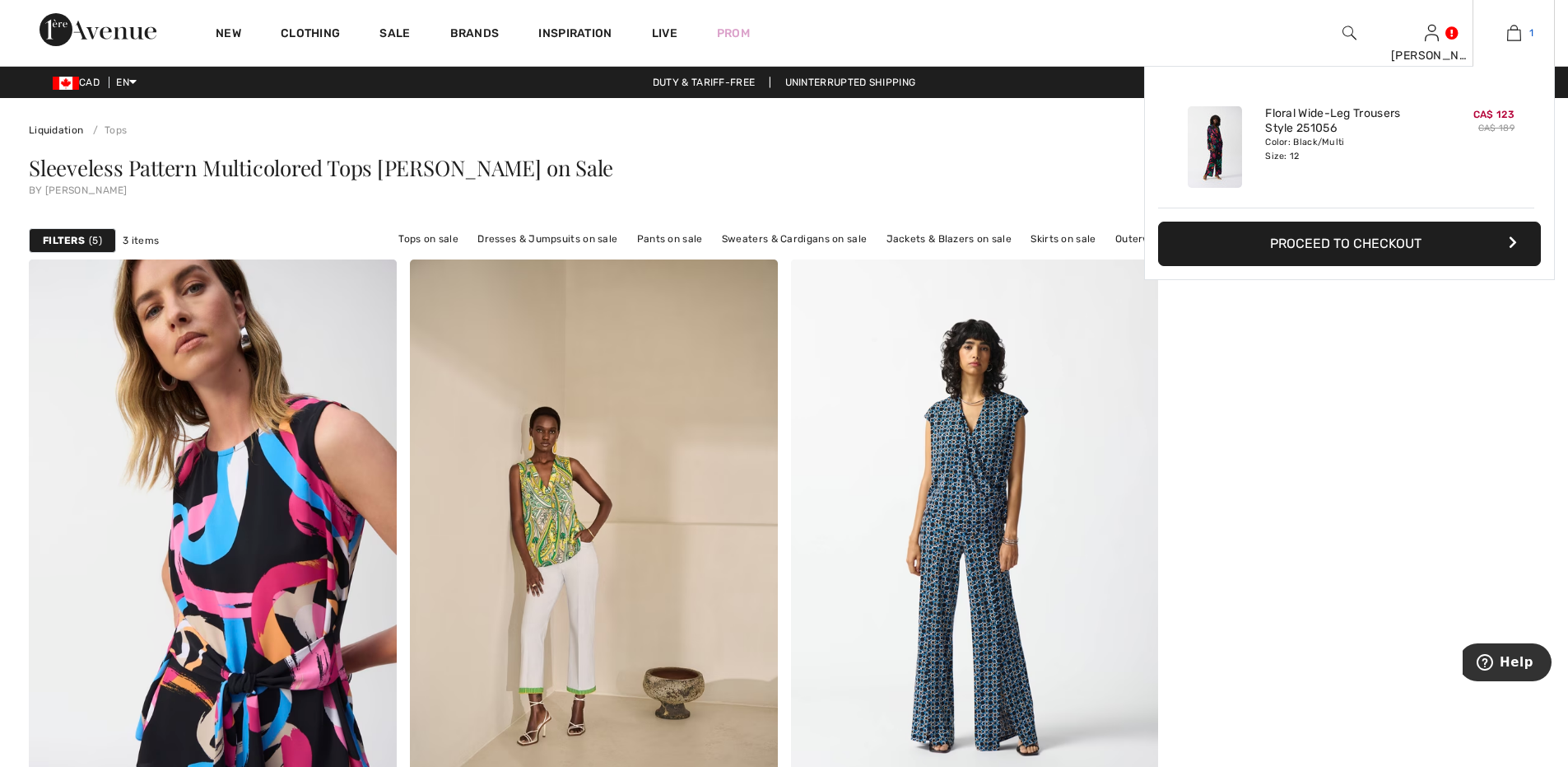
click at [1524, 30] on link "1" at bounding box center [1514, 33] width 80 height 20
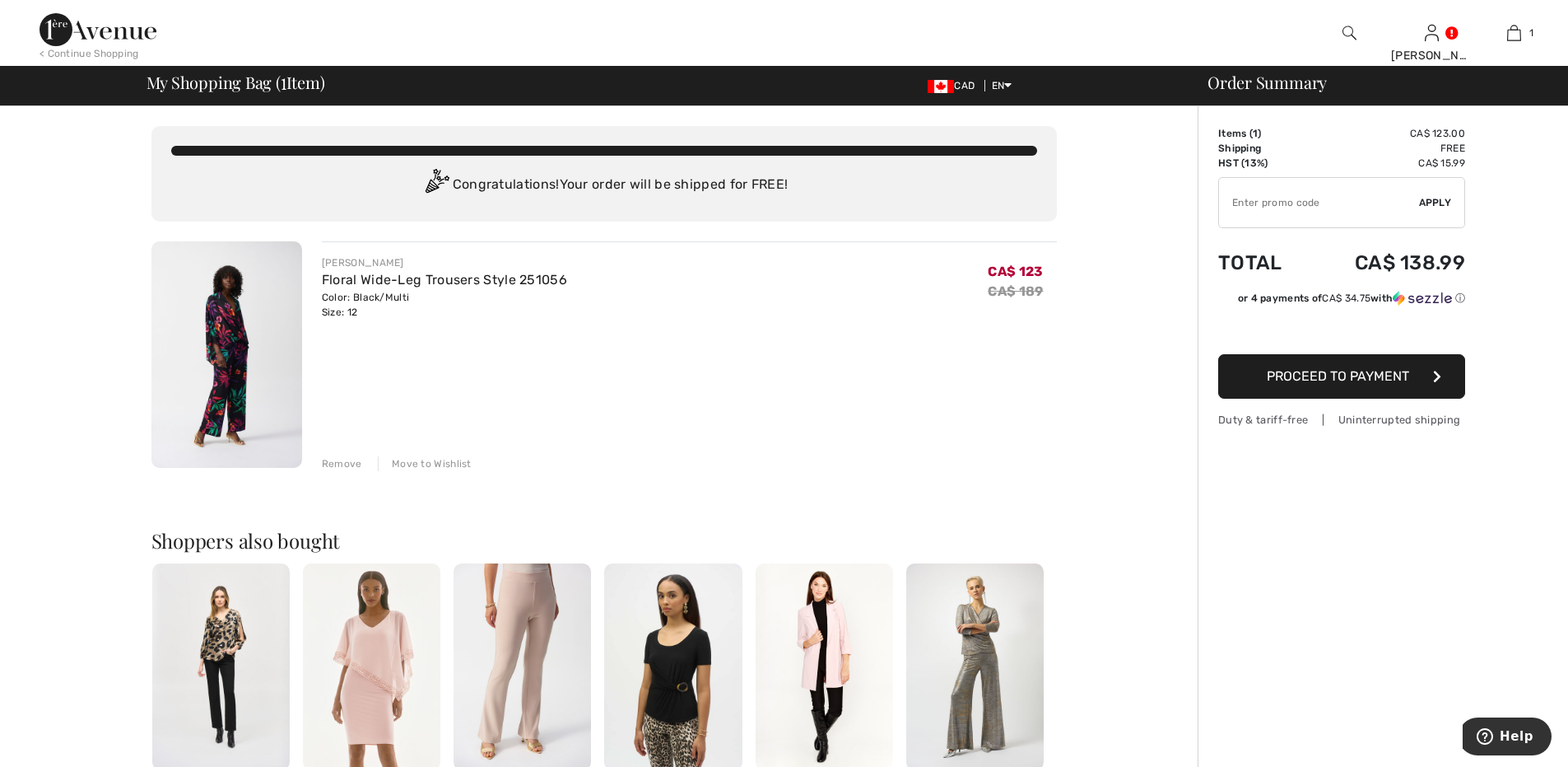
click at [1375, 371] on span "Proceed to Payment" at bounding box center [1338, 376] width 142 height 16
